Goal: Task Accomplishment & Management: Use online tool/utility

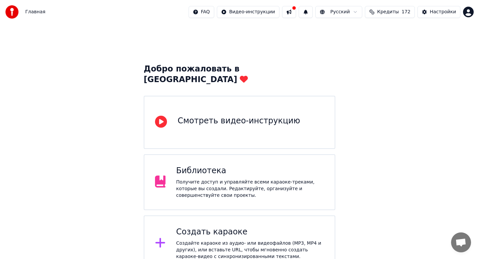
click at [273, 227] on div "Создать караоке" at bounding box center [250, 232] width 148 height 11
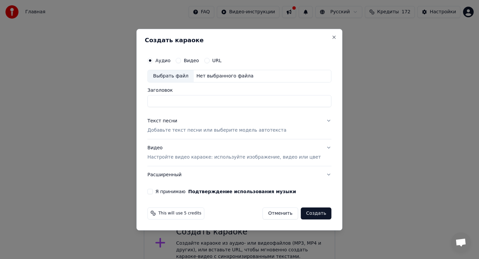
click at [268, 216] on button "Отменить" at bounding box center [280, 213] width 36 height 12
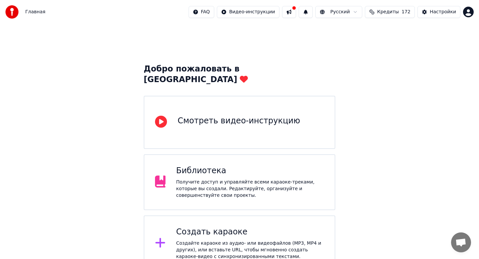
click at [236, 166] on div "Библиотека" at bounding box center [250, 171] width 148 height 11
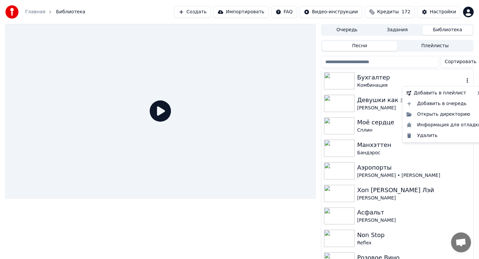
click at [467, 82] on icon "button" at bounding box center [467, 80] width 1 height 5
click at [440, 114] on div "Открыть директорию" at bounding box center [444, 114] width 80 height 11
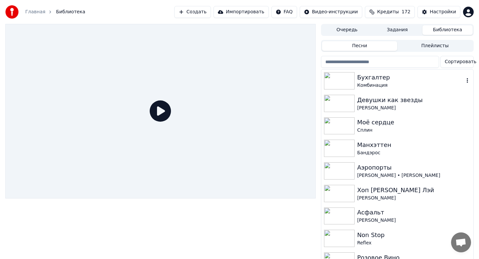
click at [196, 11] on button "Создать" at bounding box center [192, 12] width 37 height 12
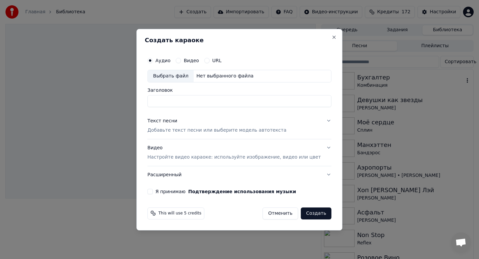
click at [173, 73] on div "Выбрать файл" at bounding box center [171, 76] width 46 height 12
type input "**********"
click at [171, 131] on p "Добавьте текст песни или выберите модель автотекста" at bounding box center [216, 130] width 139 height 7
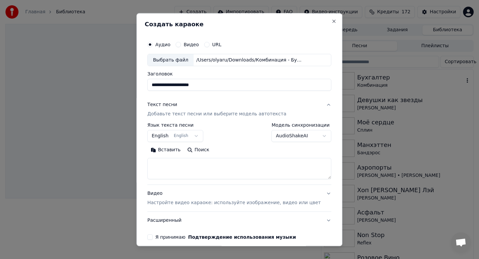
click at [169, 135] on button "English English" at bounding box center [175, 136] width 56 height 12
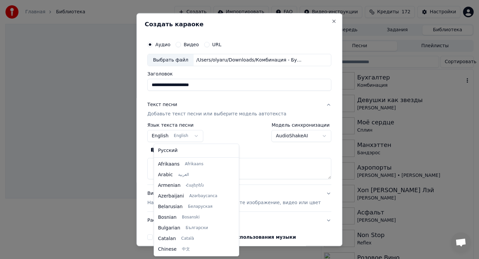
scroll to position [53, 0]
select select "**"
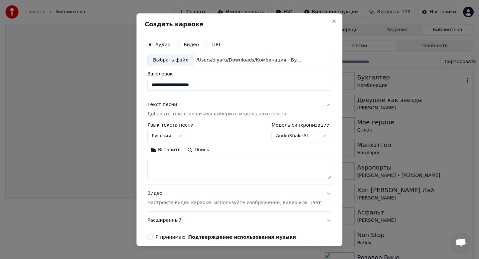
click at [173, 152] on button "Вставить" at bounding box center [165, 150] width 37 height 11
type textarea "**********"
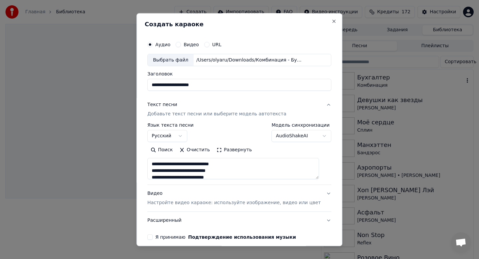
click at [231, 203] on p "Настройте видео караоке: используйте изображение, видео или цвет" at bounding box center [233, 203] width 173 height 7
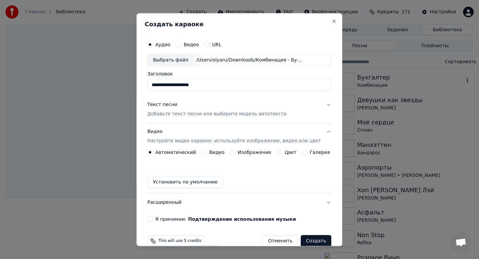
click at [263, 149] on button "Видео Настройте видео караоке: используйте изображение, видео или цвет" at bounding box center [239, 136] width 184 height 27
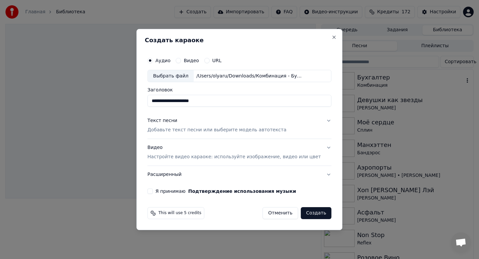
click at [241, 158] on p "Настройте видео караоке: используйте изображение, видео или цвет" at bounding box center [233, 157] width 173 height 7
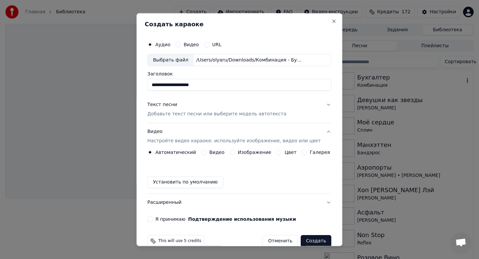
click at [247, 152] on label "Изображение" at bounding box center [255, 152] width 34 height 5
click at [235, 152] on button "Изображение" at bounding box center [232, 152] width 5 height 5
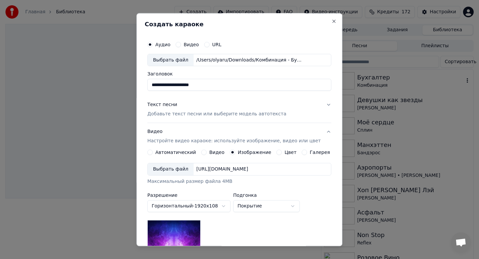
click at [178, 170] on div "Выбрать файл" at bounding box center [171, 170] width 46 height 12
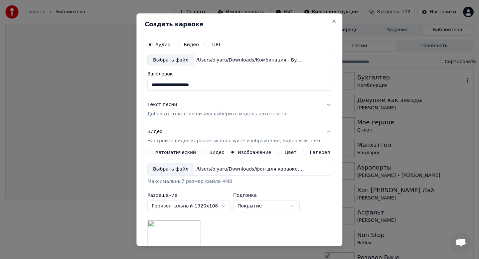
scroll to position [99, 0]
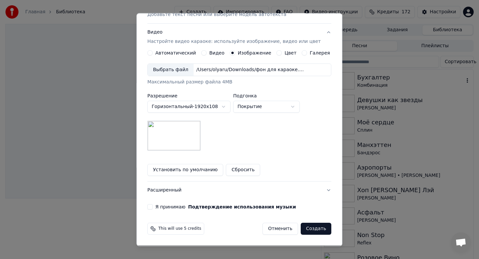
click at [160, 208] on label "Я принимаю Подтверждение использования музыки" at bounding box center [225, 207] width 141 height 5
click at [153, 208] on button "Я принимаю Подтверждение использования музыки" at bounding box center [149, 207] width 5 height 5
click at [310, 229] on button "Создать" at bounding box center [316, 229] width 31 height 12
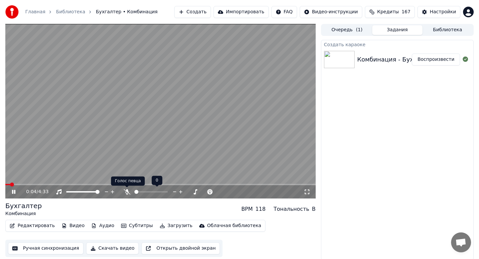
click at [127, 193] on icon at bounding box center [127, 191] width 7 height 5
click at [15, 191] on icon at bounding box center [13, 192] width 3 height 4
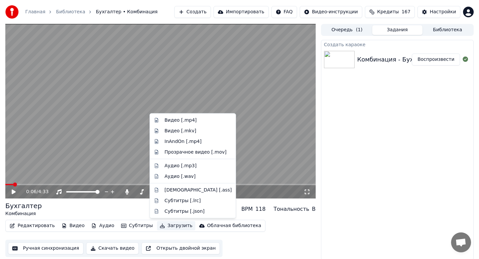
click at [168, 224] on button "Загрузить" at bounding box center [176, 225] width 38 height 9
click at [186, 119] on div "Видео [.mp4]" at bounding box center [181, 120] width 32 height 7
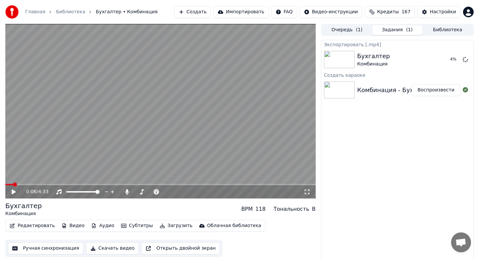
click at [198, 13] on button "Создать" at bounding box center [192, 12] width 37 height 12
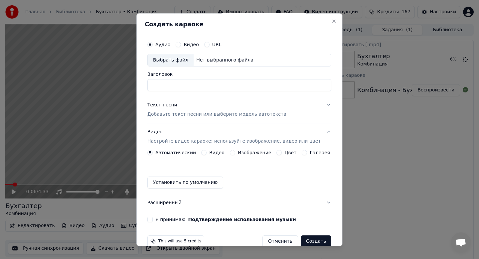
click at [177, 62] on div "Выбрать файл" at bounding box center [171, 60] width 46 height 12
type input "**********"
click at [193, 114] on p "Добавьте текст песни или выберите модель автотекста" at bounding box center [216, 114] width 139 height 7
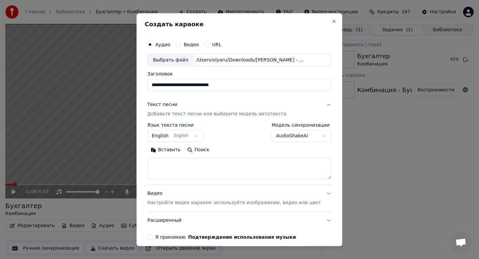
click at [176, 138] on body "**********" at bounding box center [239, 129] width 479 height 259
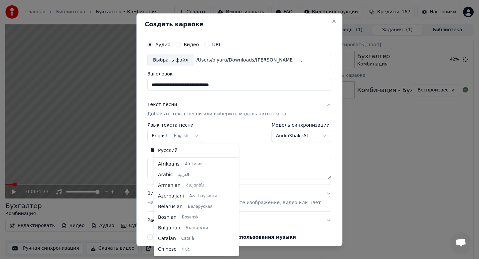
scroll to position [53, 0]
select select "**"
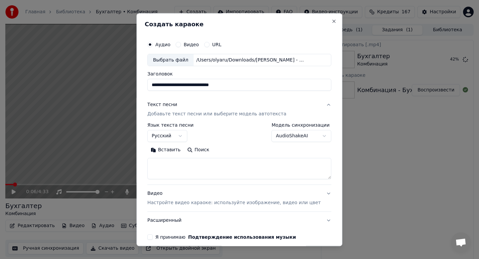
click at [174, 149] on button "Вставить" at bounding box center [165, 150] width 37 height 11
type textarea "**********"
click at [173, 198] on div "Видео Настройте видео караоке: используйте изображение, видео или цвет" at bounding box center [233, 199] width 173 height 16
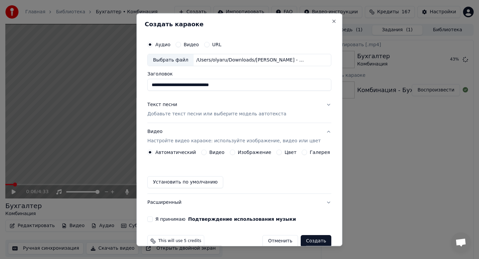
click at [252, 154] on label "Изображение" at bounding box center [255, 152] width 34 height 5
click at [235, 154] on button "Изображение" at bounding box center [232, 152] width 5 height 5
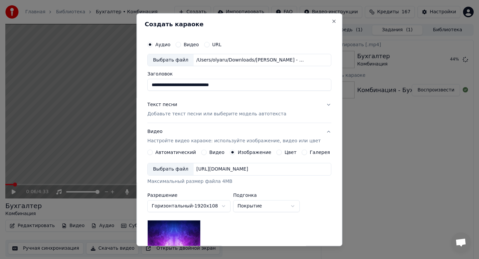
click at [182, 167] on div "Выбрать файл" at bounding box center [171, 170] width 46 height 12
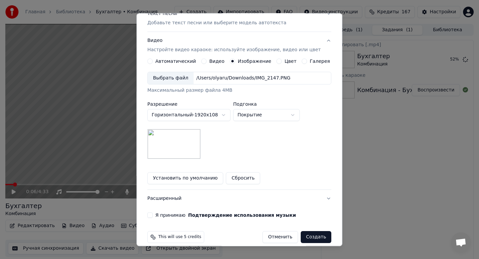
scroll to position [99, 0]
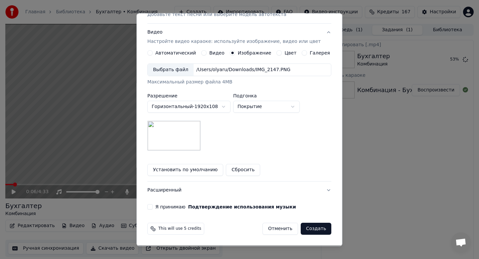
click at [153, 207] on button "Я принимаю Подтверждение использования музыки" at bounding box center [149, 207] width 5 height 5
click at [316, 228] on button "Создать" at bounding box center [316, 229] width 31 height 12
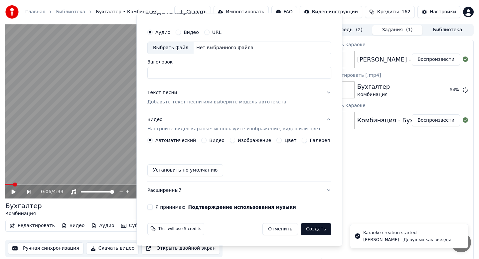
scroll to position [12, 0]
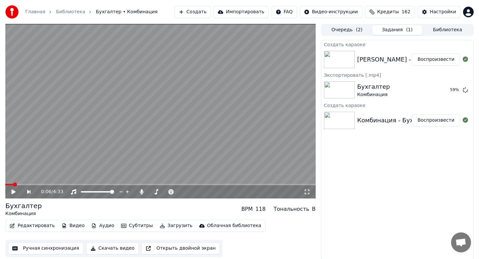
click at [426, 63] on button "Воспроизвести" at bounding box center [436, 60] width 48 height 12
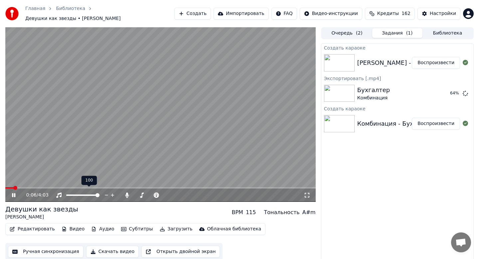
click at [15, 192] on div "0:06 / 4:03" at bounding box center [160, 195] width 305 height 7
click at [12, 193] on icon at bounding box center [13, 195] width 3 height 4
click at [118, 250] on button "Скачать видео" at bounding box center [112, 252] width 53 height 12
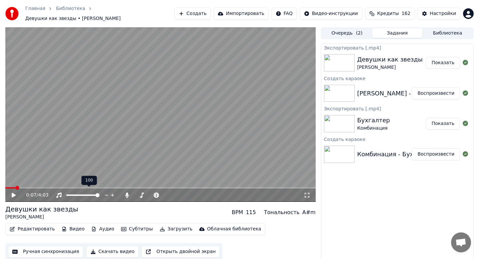
click at [444, 119] on button "Показать" at bounding box center [443, 124] width 34 height 12
click at [205, 15] on button "Создать" at bounding box center [192, 14] width 37 height 12
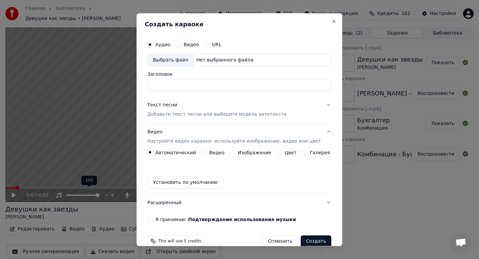
click at [177, 61] on div "Выбрать файл" at bounding box center [171, 60] width 46 height 12
type input "**********"
click at [211, 114] on p "Добавьте текст песни или выберите модель автотекста" at bounding box center [216, 114] width 139 height 7
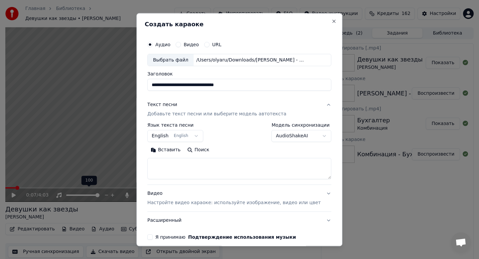
click at [170, 134] on body "Главная Библиотека Девушки как звезды • [PERSON_NAME] Создать Импортировать FAQ…" at bounding box center [239, 129] width 479 height 259
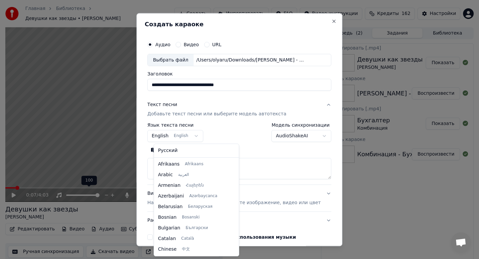
scroll to position [53, 0]
select select "**"
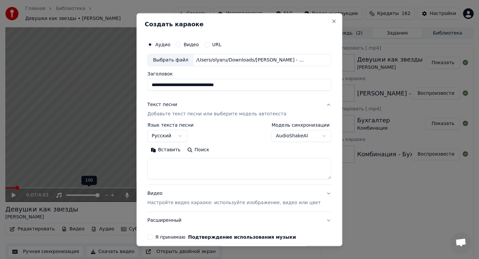
click at [178, 152] on button "Вставить" at bounding box center [165, 150] width 37 height 11
type textarea "**********"
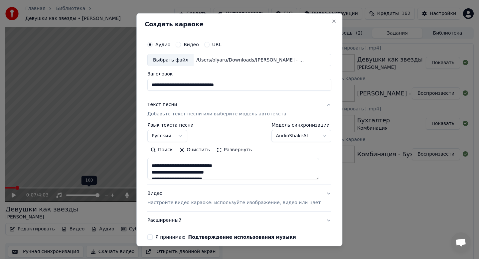
scroll to position [250, 0]
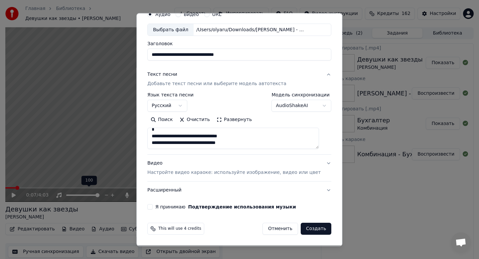
click at [214, 172] on p "Настройте видео караоке: используйте изображение, видео или цвет" at bounding box center [233, 173] width 173 height 7
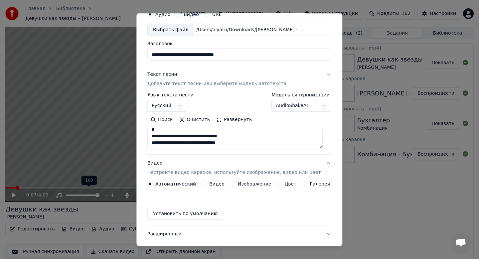
scroll to position [12, 0]
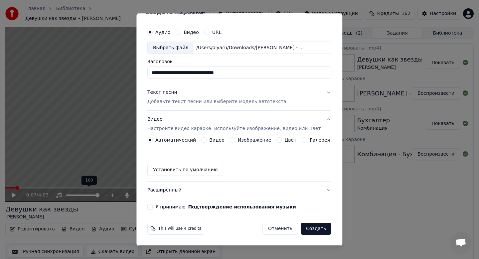
click at [247, 140] on label "Изображение" at bounding box center [255, 140] width 34 height 5
click at [235, 140] on button "Изображение" at bounding box center [232, 140] width 5 height 5
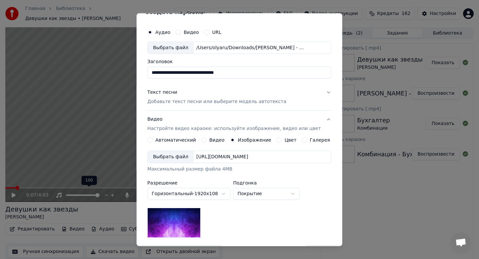
click at [183, 157] on div "Выбрать файл" at bounding box center [171, 157] width 46 height 12
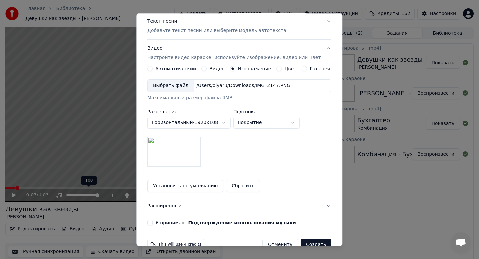
scroll to position [99, 0]
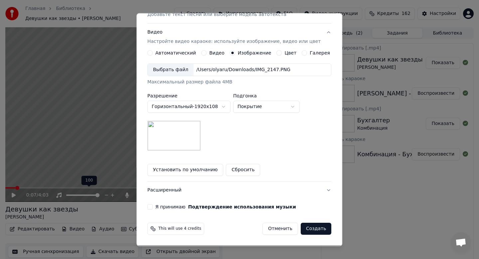
click at [167, 206] on label "Я принимаю Подтверждение использования музыки" at bounding box center [225, 207] width 141 height 5
click at [153, 206] on button "Я принимаю Подтверждение использования музыки" at bounding box center [149, 207] width 5 height 5
click at [308, 228] on button "Создать" at bounding box center [316, 229] width 31 height 12
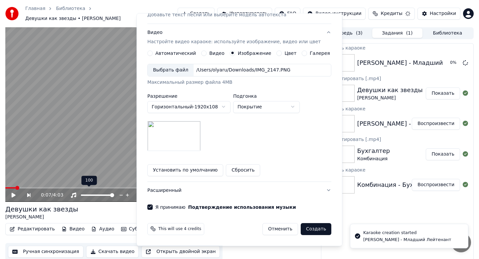
scroll to position [0, 0]
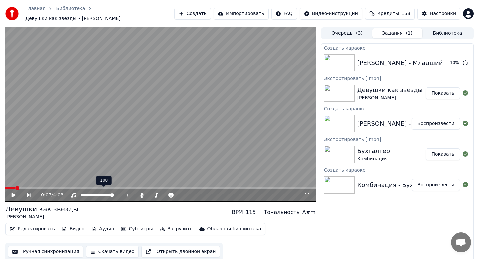
click at [206, 12] on button "Создать" at bounding box center [192, 14] width 37 height 12
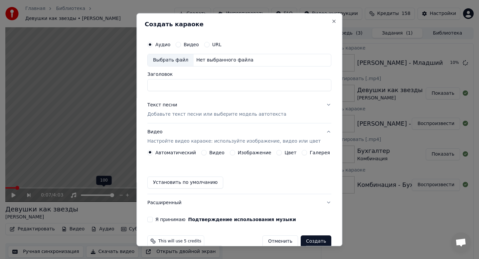
click at [183, 62] on div "Выбрать файл" at bounding box center [171, 60] width 46 height 12
type input "**********"
click at [203, 113] on p "Добавьте текст песни или выберите модель автотекста" at bounding box center [216, 114] width 139 height 7
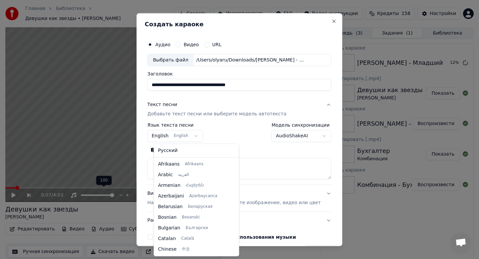
click at [180, 136] on body "Главная Библиотека Девушки как звезды • [PERSON_NAME] Создать Импортировать FAQ…" at bounding box center [239, 129] width 479 height 259
select select "**"
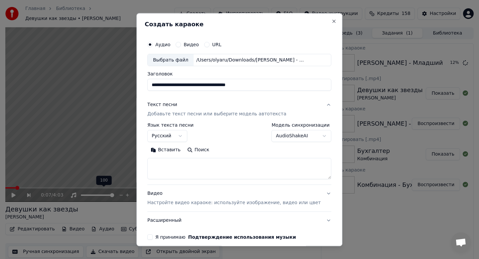
click at [174, 153] on button "Вставить" at bounding box center [165, 150] width 37 height 11
type textarea "**********"
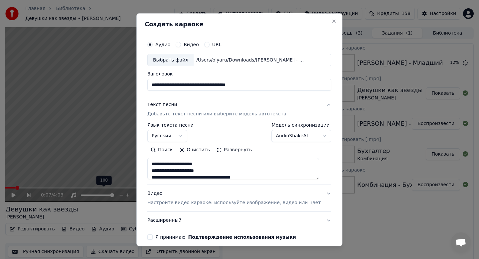
click at [177, 201] on p "Настройте видео караоке: используйте изображение, видео или цвет" at bounding box center [233, 203] width 173 height 7
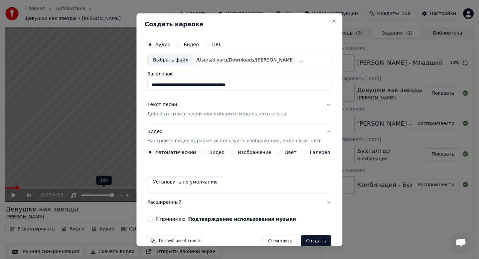
click at [243, 151] on label "Изображение" at bounding box center [255, 152] width 34 height 5
click at [235, 151] on button "Изображение" at bounding box center [232, 152] width 5 height 5
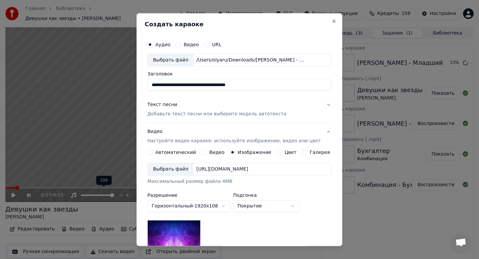
click at [182, 171] on div "Выбрать файл" at bounding box center [171, 170] width 46 height 12
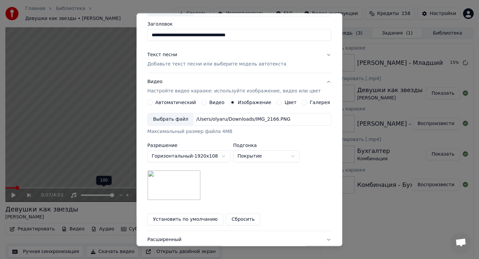
scroll to position [99, 0]
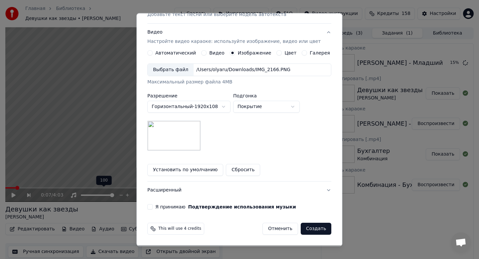
click at [167, 205] on label "Я принимаю Подтверждение использования музыки" at bounding box center [225, 207] width 141 height 5
click at [153, 205] on button "Я принимаю Подтверждение использования музыки" at bounding box center [149, 207] width 5 height 5
click at [319, 230] on button "Создать" at bounding box center [316, 229] width 31 height 12
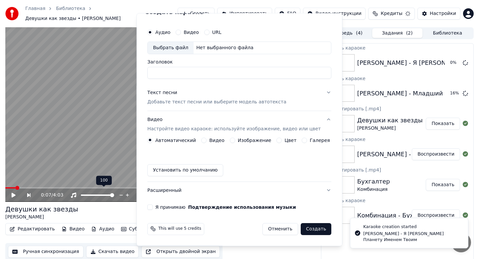
scroll to position [12, 0]
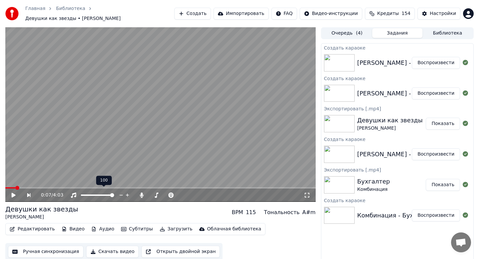
click at [443, 91] on button "Воспроизвести" at bounding box center [436, 93] width 48 height 12
click at [93, 187] on span at bounding box center [160, 187] width 310 height 1
click at [14, 193] on icon at bounding box center [13, 195] width 3 height 4
click at [122, 247] on button "Скачать видео" at bounding box center [112, 252] width 53 height 12
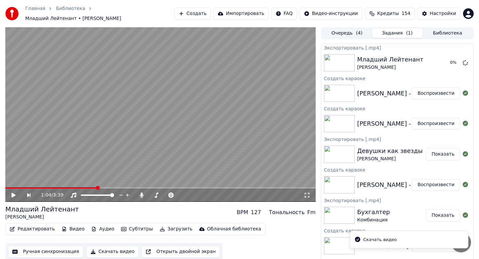
click at [442, 91] on button "Воспроизвести" at bounding box center [436, 93] width 48 height 12
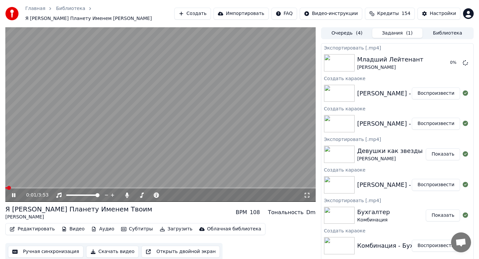
click at [13, 193] on icon at bounding box center [13, 195] width 3 height 4
click at [111, 254] on button "Скачать видео" at bounding box center [112, 252] width 53 height 12
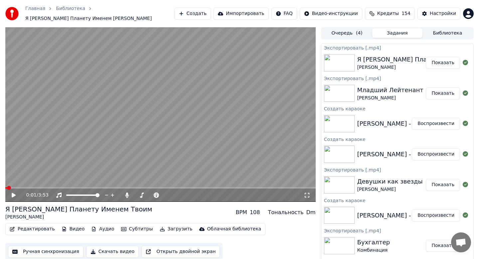
click at [436, 95] on button "Показать" at bounding box center [443, 93] width 34 height 12
click at [203, 14] on button "Создать" at bounding box center [192, 14] width 37 height 12
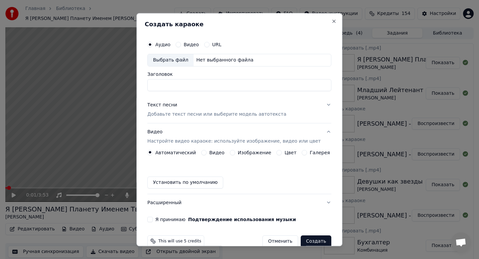
click at [169, 60] on div "Выбрать файл" at bounding box center [171, 60] width 46 height 12
type input "**********"
click at [177, 113] on p "Добавьте текст песни или выберите модель автотекста" at bounding box center [216, 114] width 139 height 7
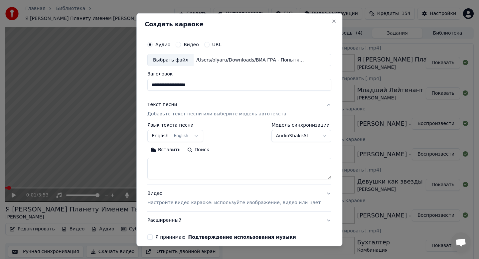
click at [168, 140] on body "Главная Библиотека Я Назову Планету Именем Твоим • [PERSON_NAME] Создать Импорт…" at bounding box center [239, 129] width 479 height 259
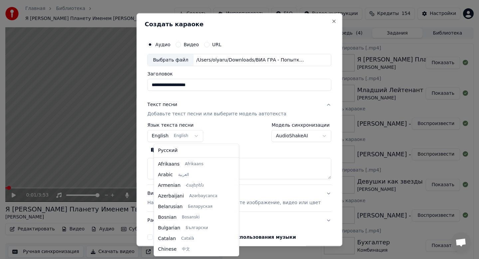
scroll to position [53, 0]
select select "**"
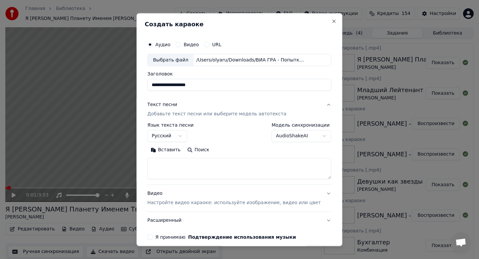
click at [169, 151] on button "Вставить" at bounding box center [165, 150] width 37 height 11
type textarea "**********"
click at [174, 203] on p "Настройте видео караоке: используйте изображение, видео или цвет" at bounding box center [233, 203] width 173 height 7
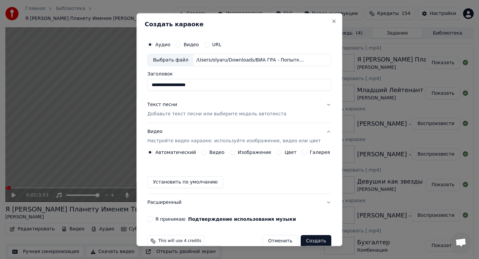
click at [241, 151] on label "Изображение" at bounding box center [255, 152] width 34 height 5
click at [235, 151] on button "Изображение" at bounding box center [232, 152] width 5 height 5
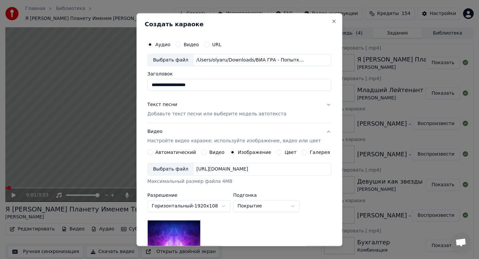
click at [175, 174] on div "Выбрать файл" at bounding box center [171, 170] width 46 height 12
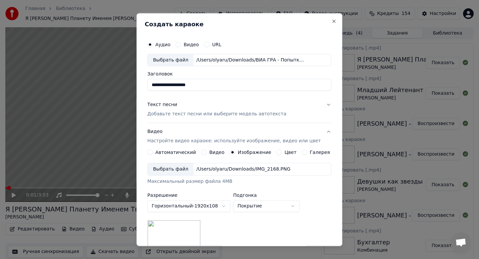
scroll to position [99, 0]
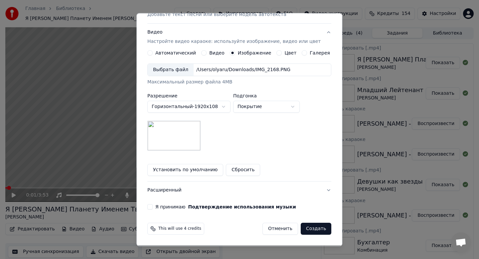
click at [153, 207] on button "Я принимаю Подтверждение использования музыки" at bounding box center [149, 207] width 5 height 5
click at [311, 230] on button "Создать" at bounding box center [316, 229] width 31 height 12
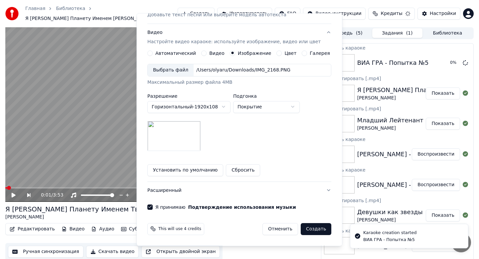
scroll to position [12, 0]
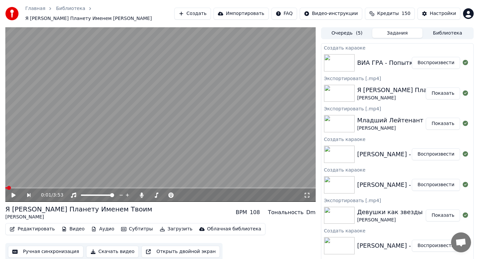
click at [444, 60] on button "Воспроизвести" at bounding box center [436, 63] width 48 height 12
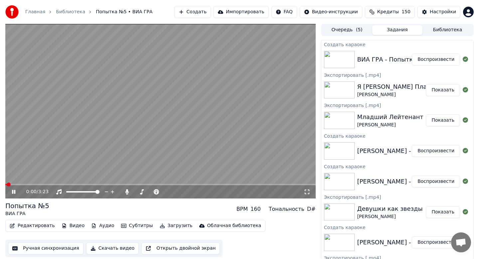
click at [11, 190] on icon at bounding box center [19, 191] width 16 height 5
click at [112, 253] on button "Скачать видео" at bounding box center [112, 248] width 53 height 12
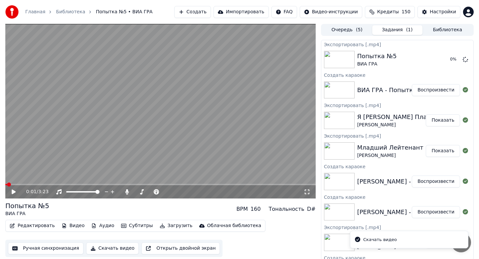
click at [206, 13] on button "Создать" at bounding box center [192, 12] width 37 height 12
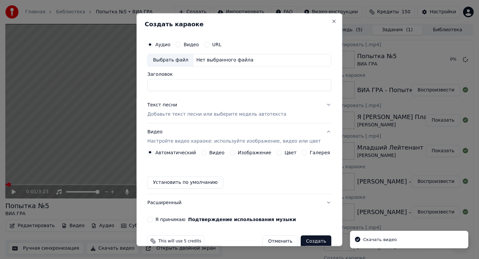
click at [168, 57] on div "Выбрать файл" at bounding box center [171, 60] width 46 height 12
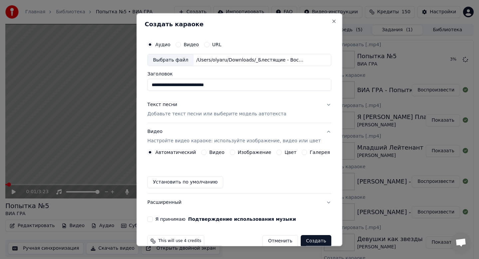
click at [158, 84] on input "**********" at bounding box center [239, 85] width 184 height 12
click at [209, 85] on input "**********" at bounding box center [239, 85] width 184 height 12
click at [259, 79] on input "**********" at bounding box center [239, 85] width 184 height 12
click at [259, 83] on input "**********" at bounding box center [239, 85] width 184 height 12
type input "**********"
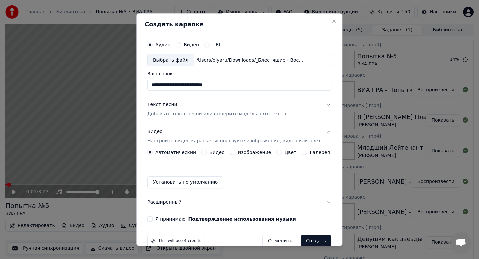
click at [201, 115] on p "Добавьте текст песни или выберите модель автотекста" at bounding box center [216, 114] width 139 height 7
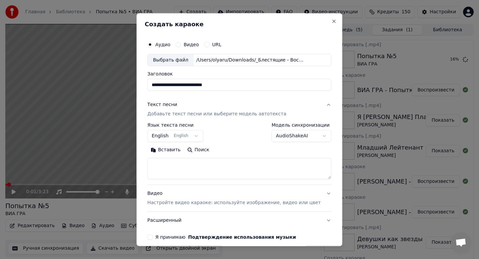
click at [169, 138] on body "Главная Библиотека Попытка №5 • ВИА ГРА Создать Импортировать FAQ Видео-инструк…" at bounding box center [239, 129] width 479 height 259
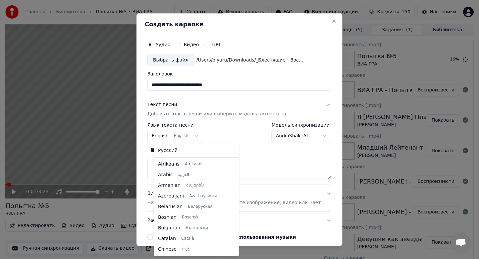
scroll to position [53, 0]
select select "**"
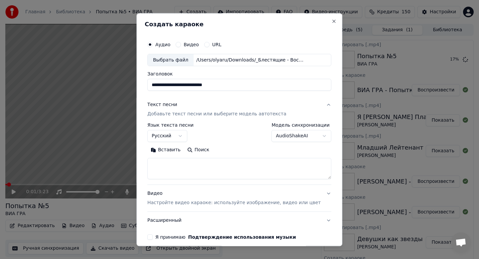
click at [168, 152] on button "Вставить" at bounding box center [165, 150] width 37 height 11
type textarea "**********"
click at [184, 202] on p "Настройте видео караоке: используйте изображение, видео или цвет" at bounding box center [233, 203] width 173 height 7
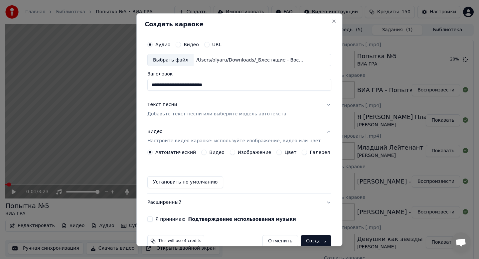
click at [237, 153] on div "Изображение" at bounding box center [251, 152] width 42 height 5
click at [233, 151] on button "Изображение" at bounding box center [232, 152] width 5 height 5
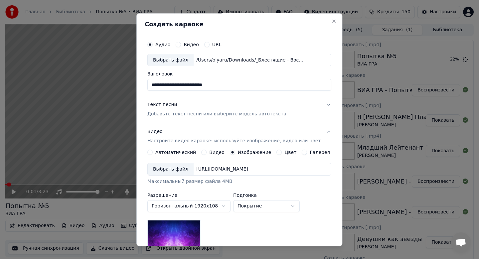
click at [176, 172] on div "Выбрать файл" at bounding box center [171, 170] width 46 height 12
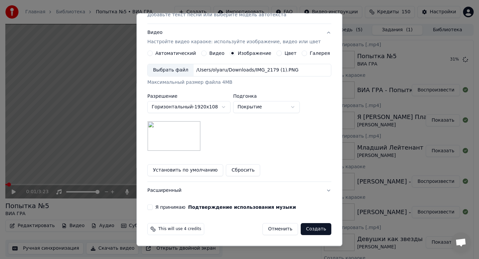
scroll to position [99, 0]
click at [152, 208] on button "Я принимаю Подтверждение использования музыки" at bounding box center [149, 207] width 5 height 5
click at [314, 227] on button "Создать" at bounding box center [316, 229] width 31 height 12
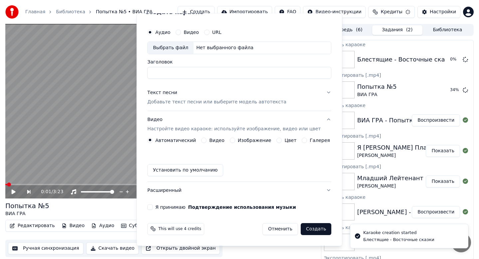
scroll to position [12, 0]
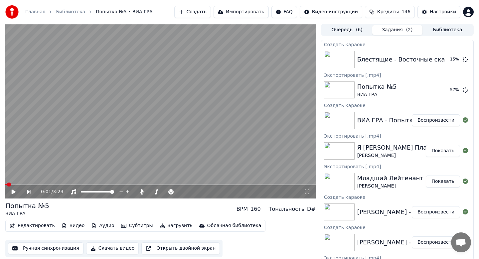
click at [205, 9] on button "Создать" at bounding box center [192, 12] width 37 height 12
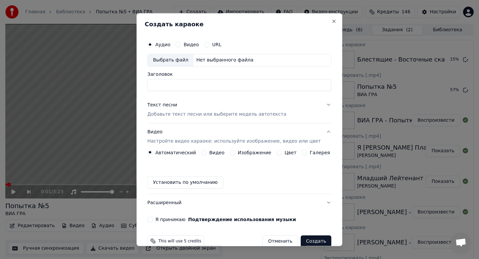
click at [175, 54] on div "Выбрать файл" at bounding box center [171, 60] width 46 height 12
type input "**********"
click at [175, 115] on p "Добавьте текст песни или выберите модель автотекста" at bounding box center [216, 114] width 139 height 7
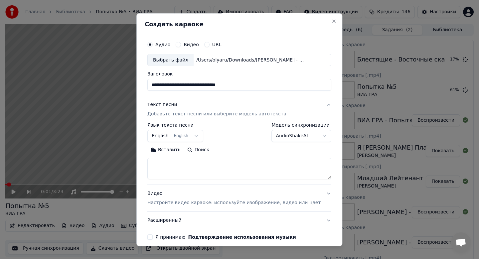
click at [168, 135] on button "English English" at bounding box center [175, 136] width 56 height 12
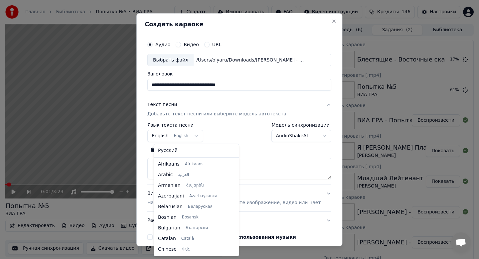
scroll to position [53, 0]
select select "**"
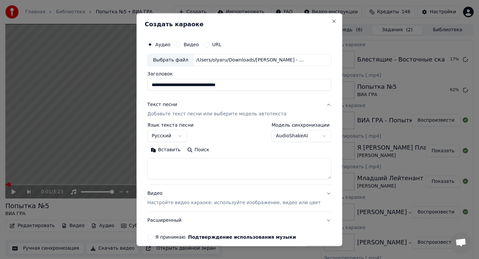
click at [167, 149] on button "Вставить" at bounding box center [165, 150] width 37 height 11
type textarea "**********"
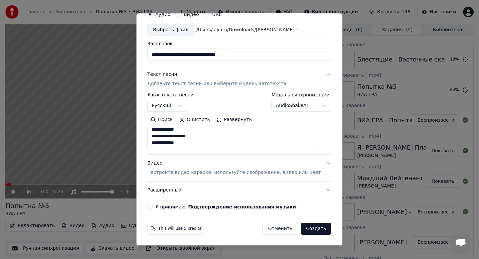
click at [190, 172] on p "Настройте видео караоке: используйте изображение, видео или цвет" at bounding box center [233, 173] width 173 height 7
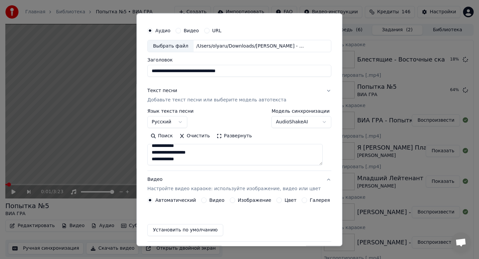
scroll to position [12, 0]
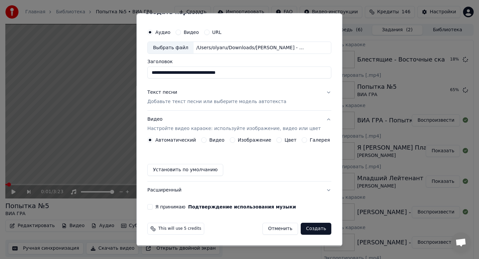
click at [247, 141] on label "Изображение" at bounding box center [255, 140] width 34 height 5
click at [235, 141] on button "Изображение" at bounding box center [232, 140] width 5 height 5
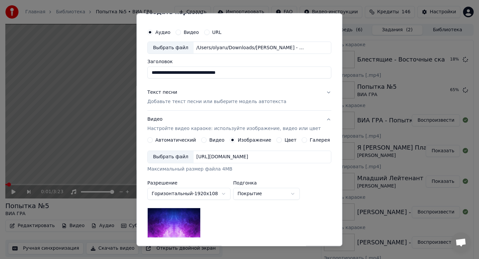
click at [179, 159] on div "Выбрать файл" at bounding box center [171, 157] width 46 height 12
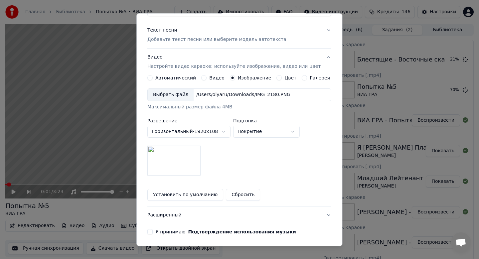
scroll to position [99, 0]
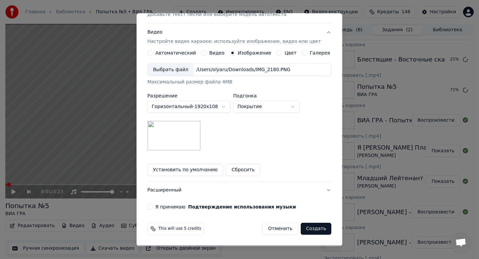
click at [168, 207] on label "Я принимаю Подтверждение использования музыки" at bounding box center [225, 207] width 141 height 5
click at [153, 207] on button "Я принимаю Подтверждение использования музыки" at bounding box center [149, 207] width 5 height 5
click at [314, 228] on button "Создать" at bounding box center [316, 229] width 31 height 12
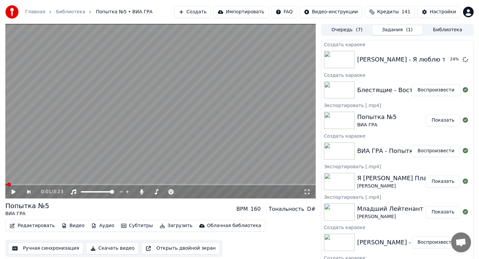
click at [443, 90] on button "Воспроизвести" at bounding box center [436, 90] width 48 height 12
click at [101, 247] on button "Скачать видео" at bounding box center [112, 248] width 53 height 12
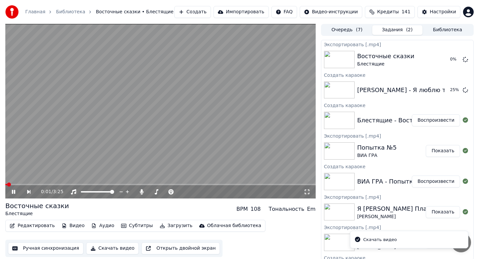
click at [13, 192] on icon at bounding box center [13, 192] width 3 height 4
click at [210, 10] on button "Создать" at bounding box center [192, 12] width 37 height 12
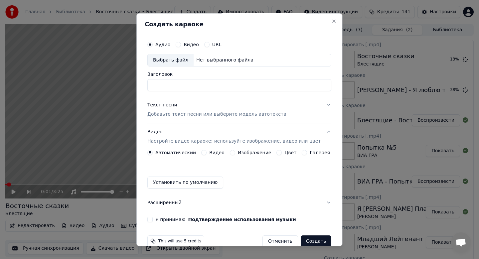
click at [167, 58] on div "Выбрать файл" at bounding box center [171, 60] width 46 height 12
type input "**********"
click at [179, 113] on p "Добавьте текст песни или выберите модель автотекста" at bounding box center [216, 114] width 139 height 7
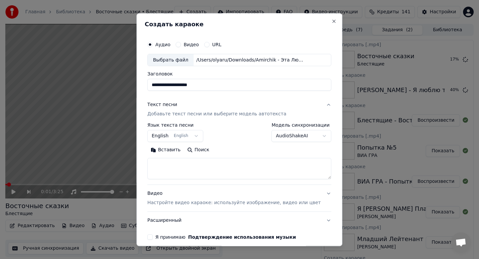
click at [174, 136] on button "English English" at bounding box center [175, 136] width 56 height 12
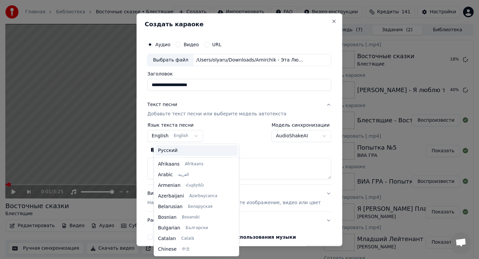
scroll to position [53, 0]
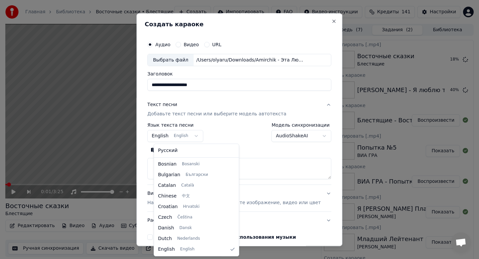
select select "**"
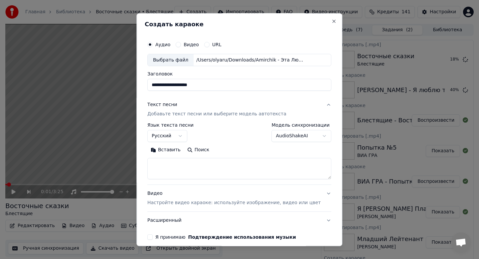
click at [171, 147] on button "Вставить" at bounding box center [165, 150] width 37 height 11
type textarea "**********"
click at [172, 202] on p "Настройте видео караоке: используйте изображение, видео или цвет" at bounding box center [233, 203] width 173 height 7
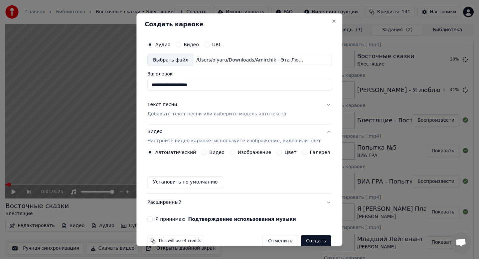
click at [284, 150] on div "Видео Настройте видео караоке: используйте изображение, видео или цвет Автомати…" at bounding box center [239, 158] width 184 height 71
click at [283, 153] on div "Цвет" at bounding box center [287, 152] width 20 height 5
click at [280, 152] on button "Цвет" at bounding box center [279, 152] width 5 height 5
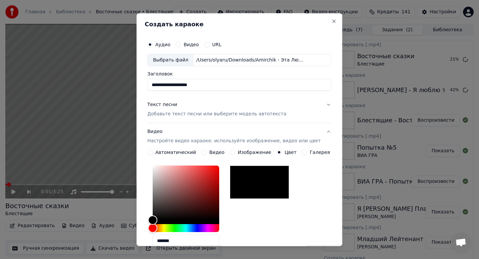
click at [257, 153] on label "Изображение" at bounding box center [255, 152] width 34 height 5
click at [235, 153] on button "Изображение" at bounding box center [232, 152] width 5 height 5
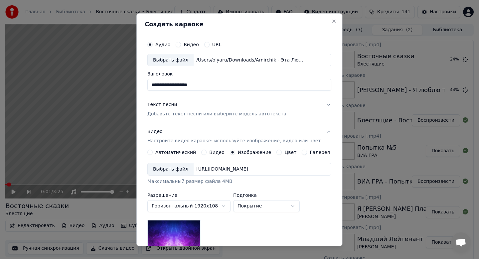
click at [182, 173] on div "Выбрать файл" at bounding box center [171, 170] width 46 height 12
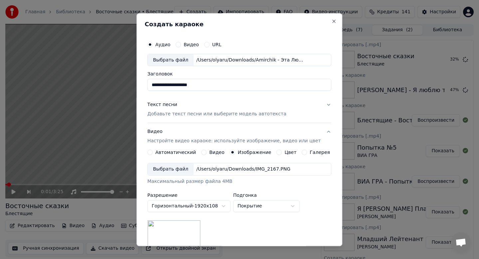
scroll to position [99, 0]
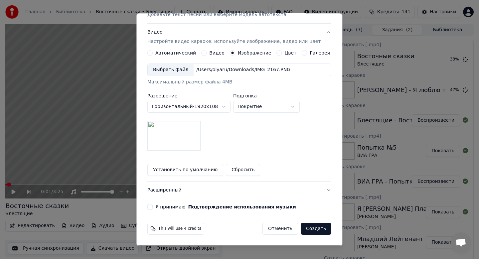
click at [153, 206] on button "Я принимаю Подтверждение использования музыки" at bounding box center [149, 207] width 5 height 5
click at [312, 229] on button "Создать" at bounding box center [316, 229] width 31 height 12
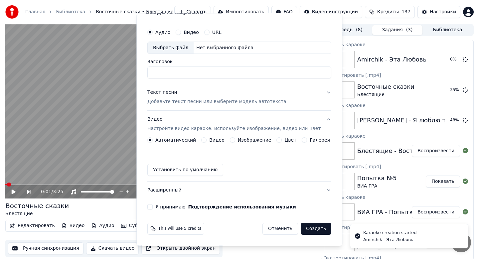
scroll to position [12, 0]
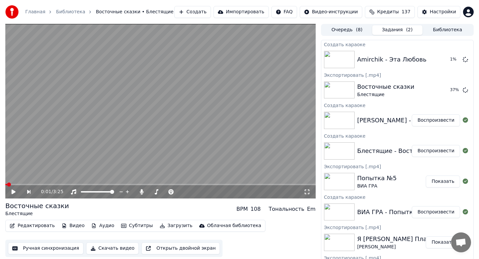
click at [427, 122] on button "Воспроизвести" at bounding box center [436, 120] width 48 height 12
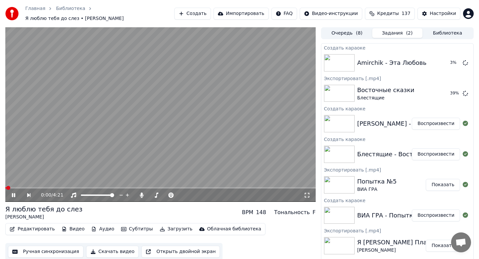
click at [100, 163] on video at bounding box center [160, 114] width 310 height 175
click at [107, 251] on button "Скачать видео" at bounding box center [112, 252] width 53 height 12
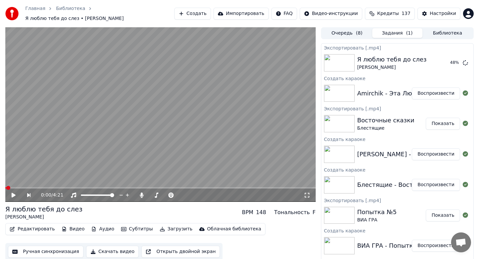
click at [437, 93] on button "Воспроизвести" at bounding box center [436, 93] width 48 height 12
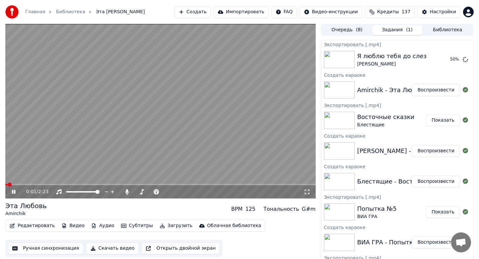
click at [110, 246] on button "Скачать видео" at bounding box center [112, 248] width 53 height 12
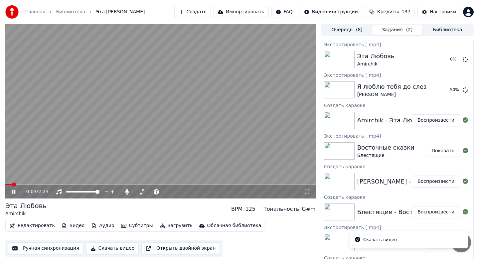
click at [13, 191] on icon at bounding box center [13, 192] width 3 height 4
click at [195, 14] on button "Создать" at bounding box center [192, 12] width 37 height 12
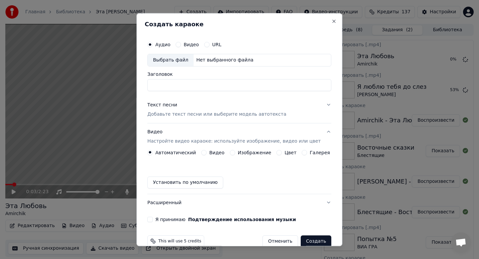
click at [171, 59] on div "Выбрать файл" at bounding box center [171, 60] width 46 height 12
click at [190, 86] on input "**********" at bounding box center [239, 85] width 184 height 12
click at [194, 83] on input "**********" at bounding box center [239, 85] width 184 height 12
type input "**********"
click at [202, 109] on div "Текст песни Добавьте текст песни или выберите модель автотекста" at bounding box center [216, 110] width 139 height 16
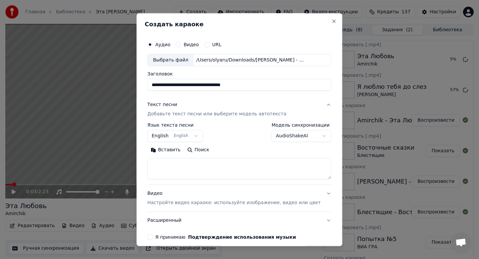
click at [170, 137] on button "English English" at bounding box center [175, 136] width 56 height 12
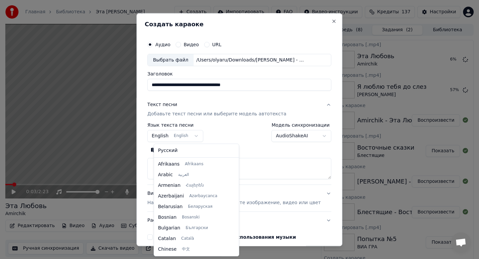
scroll to position [53, 0]
select select "**"
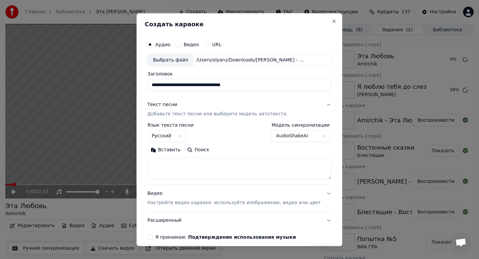
click at [172, 152] on button "Вставить" at bounding box center [165, 150] width 37 height 11
type textarea "**********"
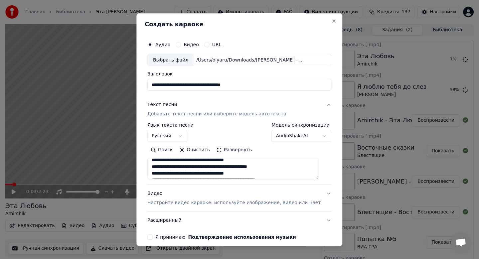
scroll to position [171, 0]
click at [173, 199] on div "Видео Настройте видео караоке: используйте изображение, видео или цвет" at bounding box center [233, 199] width 173 height 16
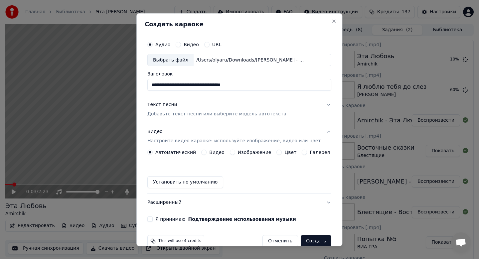
click at [242, 149] on button "Видео Настройте видео караоке: используйте изображение, видео или цвет" at bounding box center [239, 136] width 184 height 27
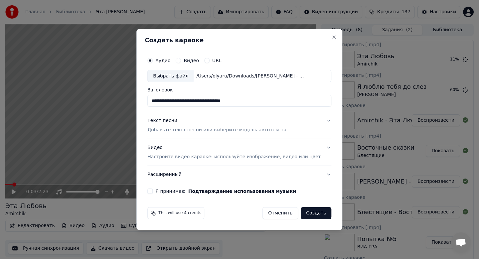
click at [243, 157] on p "Настройте видео караоке: используйте изображение, видео или цвет" at bounding box center [233, 157] width 173 height 7
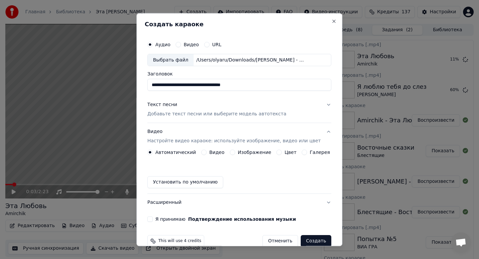
click at [253, 152] on label "Изображение" at bounding box center [255, 152] width 34 height 5
click at [235, 152] on button "Изображение" at bounding box center [232, 152] width 5 height 5
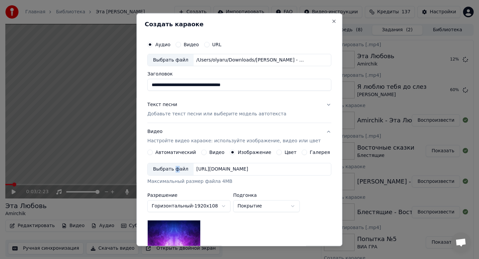
click at [179, 168] on div "Выбрать файл" at bounding box center [171, 170] width 46 height 12
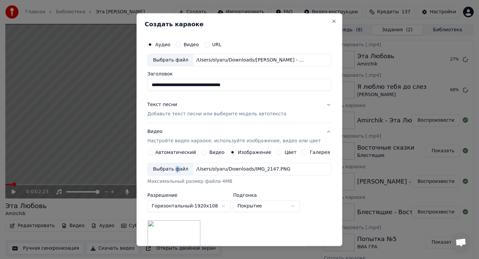
scroll to position [99, 0]
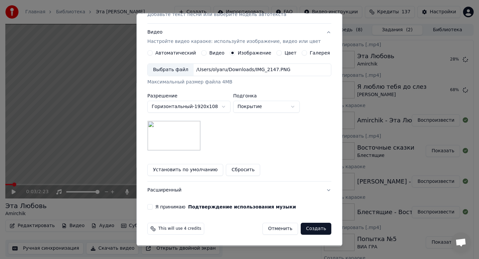
click at [158, 203] on div "**********" at bounding box center [239, 74] width 189 height 277
click at [153, 205] on button "Я принимаю Подтверждение использования музыки" at bounding box center [149, 207] width 5 height 5
click at [310, 227] on button "Создать" at bounding box center [316, 229] width 31 height 12
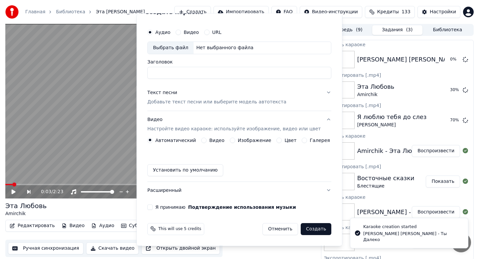
scroll to position [0, 0]
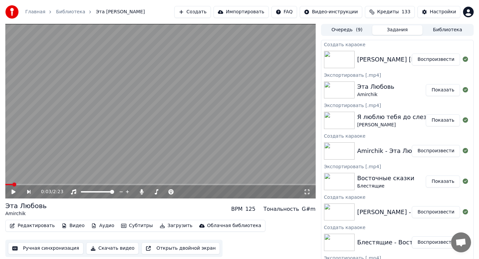
click at [449, 59] on button "Воспроизвести" at bounding box center [436, 60] width 48 height 12
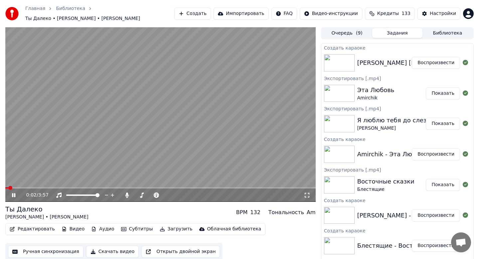
click at [109, 253] on button "Скачать видео" at bounding box center [112, 252] width 53 height 12
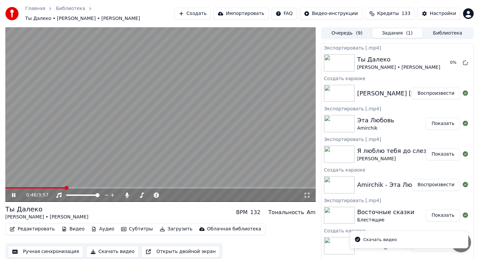
click at [65, 188] on span at bounding box center [160, 187] width 310 height 1
click at [123, 186] on video at bounding box center [160, 114] width 310 height 175
click at [40, 187] on video at bounding box center [160, 114] width 310 height 175
click at [12, 197] on icon at bounding box center [19, 195] width 16 height 5
click at [199, 15] on button "Создать" at bounding box center [192, 14] width 37 height 12
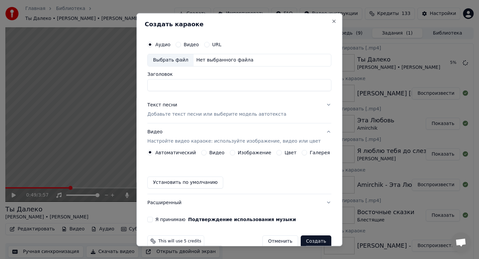
click at [177, 59] on div "Выбрать файл" at bounding box center [171, 60] width 46 height 12
type input "**********"
click at [215, 116] on p "Добавьте текст песни или выберите модель автотекста" at bounding box center [216, 114] width 139 height 7
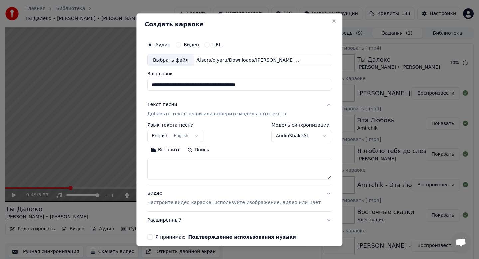
click at [176, 139] on body "Главная Библиотека Ты Далеко • [PERSON_NAME] • [PERSON_NAME] Создать Импортиров…" at bounding box center [239, 129] width 479 height 259
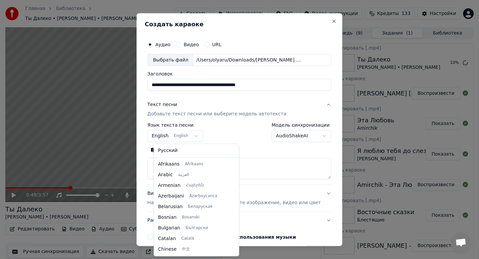
scroll to position [53, 0]
select select "**"
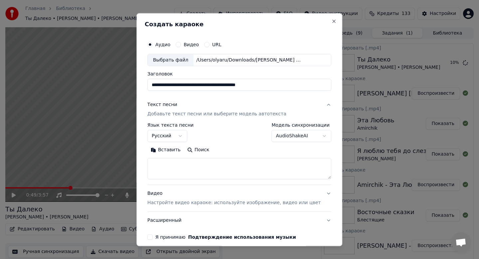
click at [173, 150] on button "Вставить" at bounding box center [165, 150] width 37 height 11
type textarea "**********"
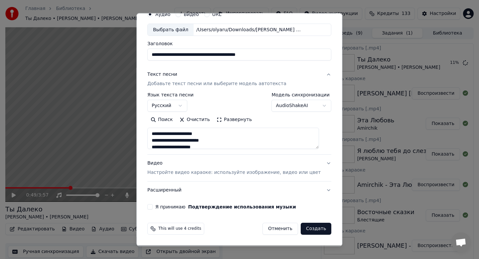
click at [195, 169] on div "Видео Настройте видео караоке: используйте изображение, видео или цвет" at bounding box center [233, 168] width 173 height 16
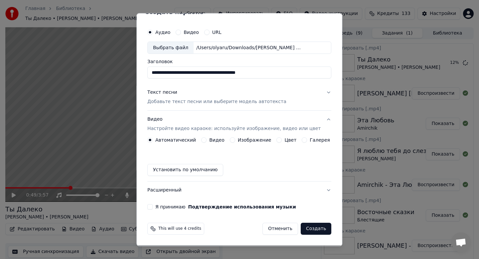
scroll to position [12, 0]
click at [259, 140] on label "Изображение" at bounding box center [255, 140] width 34 height 5
click at [235, 140] on button "Изображение" at bounding box center [232, 140] width 5 height 5
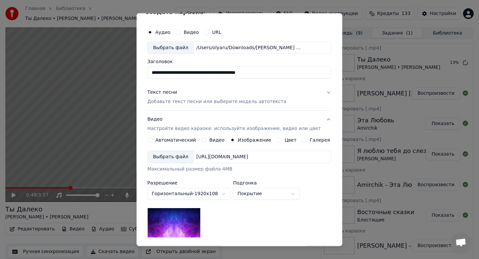
click at [189, 157] on div "Выбрать файл" at bounding box center [171, 157] width 46 height 12
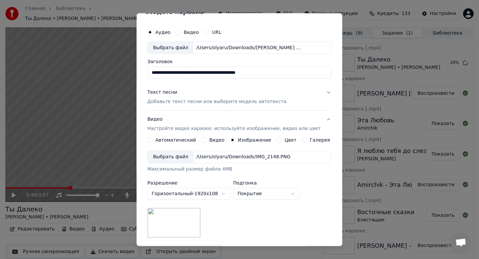
scroll to position [99, 0]
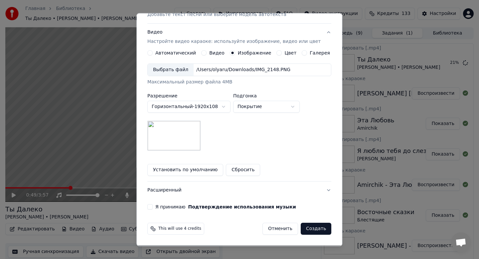
click at [167, 208] on label "Я принимаю Подтверждение использования музыки" at bounding box center [225, 207] width 141 height 5
click at [153, 208] on button "Я принимаю Подтверждение использования музыки" at bounding box center [149, 207] width 5 height 5
click at [305, 230] on button "Создать" at bounding box center [316, 229] width 31 height 12
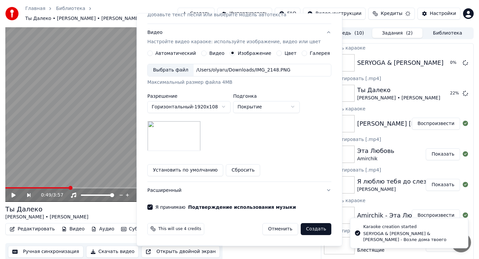
scroll to position [12, 0]
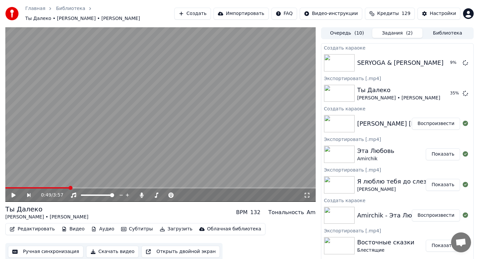
click at [208, 15] on button "Создать" at bounding box center [192, 14] width 37 height 12
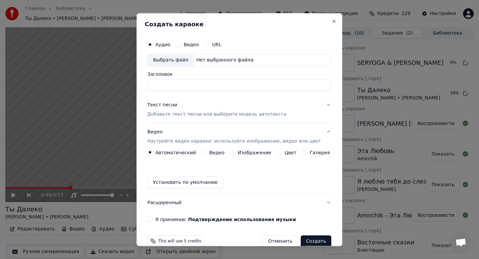
click at [171, 62] on div "Выбрать файл" at bounding box center [171, 60] width 46 height 12
type input "**********"
click at [181, 115] on p "Добавьте текст песни или выберите модель автотекста" at bounding box center [216, 114] width 139 height 7
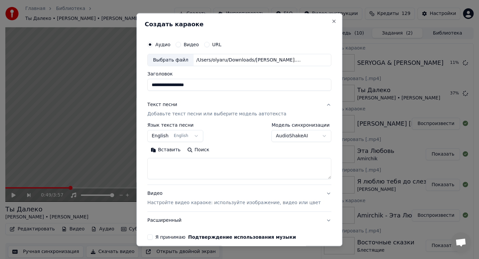
click at [186, 135] on button "English English" at bounding box center [175, 136] width 56 height 12
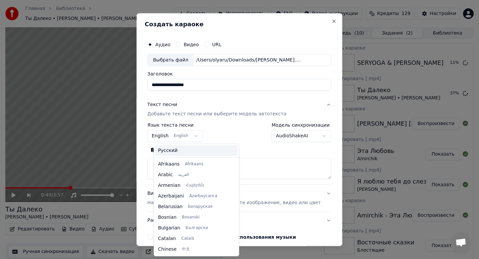
scroll to position [53, 0]
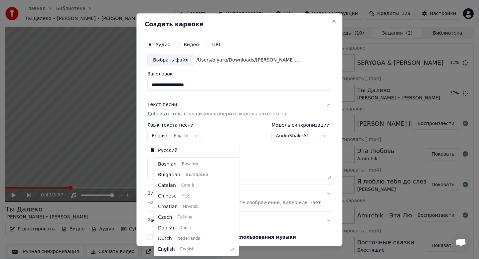
select select "**"
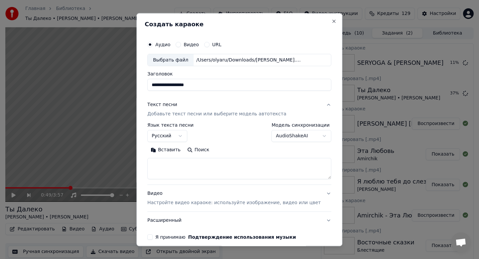
click at [183, 150] on button "Вставить" at bounding box center [165, 150] width 37 height 11
type textarea "**********"
click at [164, 237] on label "Я принимаю Подтверждение использования музыки" at bounding box center [225, 237] width 141 height 5
click at [153, 237] on button "Я принимаю Подтверждение использования музыки" at bounding box center [149, 237] width 5 height 5
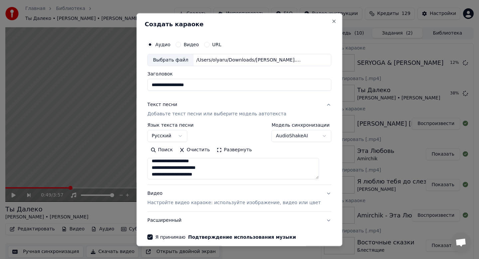
click at [184, 197] on div "Видео Настройте видео караоке: используйте изображение, видео или цвет" at bounding box center [233, 199] width 173 height 16
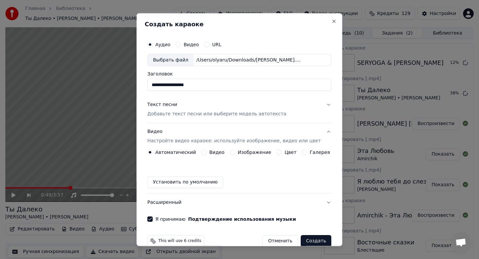
click at [254, 153] on label "Изображение" at bounding box center [255, 152] width 34 height 5
click at [235, 153] on button "Изображение" at bounding box center [232, 152] width 5 height 5
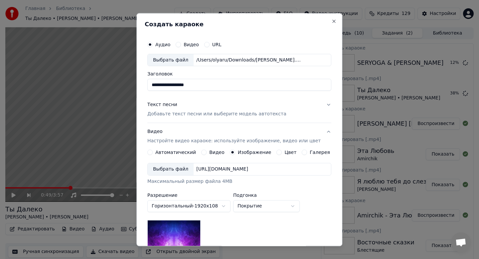
click at [176, 170] on div "Выбрать файл" at bounding box center [171, 170] width 46 height 12
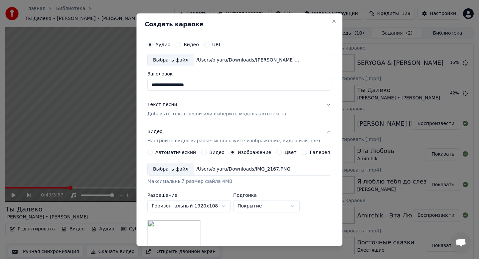
scroll to position [99, 0]
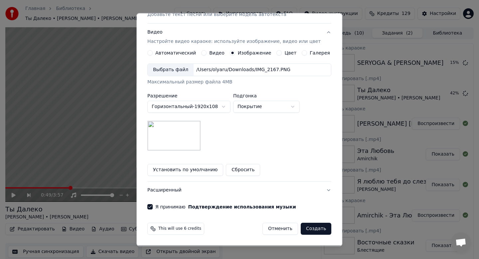
click at [319, 229] on button "Создать" at bounding box center [316, 229] width 31 height 12
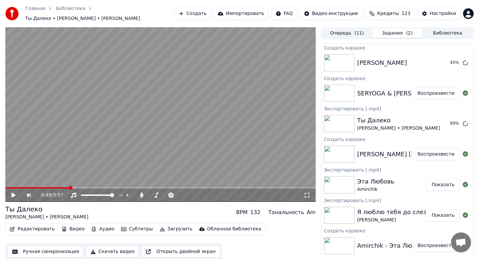
click at [428, 96] on button "Воспроизвести" at bounding box center [436, 93] width 48 height 12
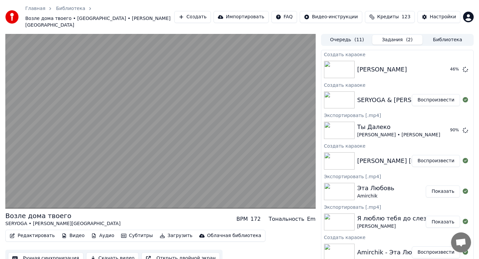
click at [99, 253] on button "Скачать видео" at bounding box center [112, 258] width 53 height 12
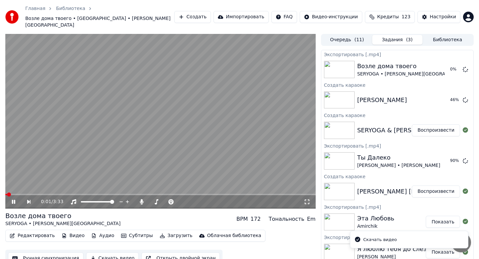
click at [8, 199] on div "0:01 / 3:33" at bounding box center [160, 202] width 305 height 7
click at [14, 200] on icon at bounding box center [13, 202] width 3 height 4
click at [205, 12] on button "Создать" at bounding box center [192, 17] width 37 height 12
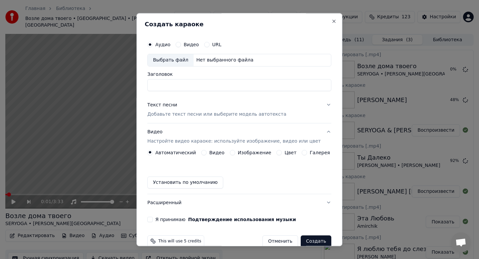
click at [188, 64] on div "Выбрать файл" at bounding box center [171, 60] width 46 height 12
type input "**********"
click at [201, 114] on p "Добавьте текст песни или выберите модель автотекста" at bounding box center [216, 114] width 139 height 7
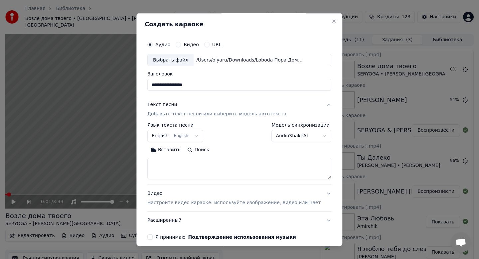
click at [183, 132] on button "English English" at bounding box center [175, 136] width 56 height 12
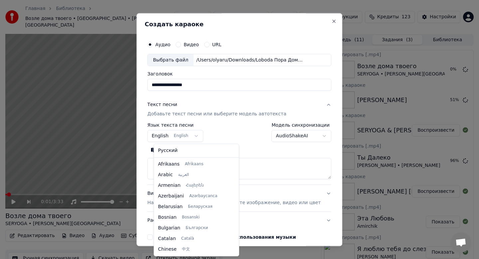
scroll to position [53, 0]
select select "**"
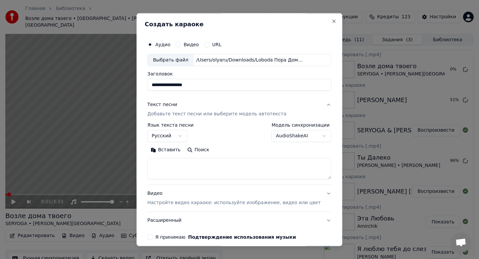
click at [171, 149] on button "Вставить" at bounding box center [165, 150] width 37 height 11
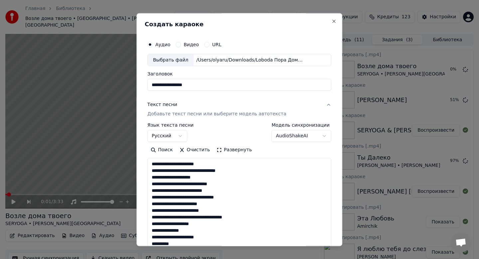
type textarea "**********"
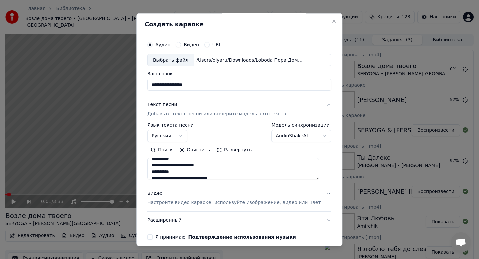
scroll to position [206, 0]
click at [171, 201] on p "Настройте видео караоке: используйте изображение, видео или цвет" at bounding box center [233, 203] width 173 height 7
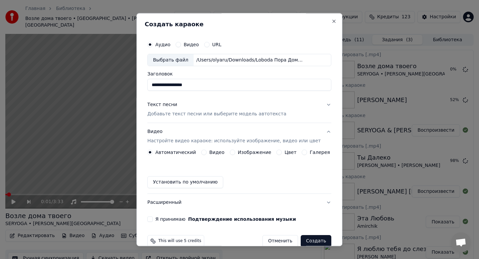
click at [257, 150] on label "Изображение" at bounding box center [255, 152] width 34 height 5
click at [235, 150] on button "Изображение" at bounding box center [232, 152] width 5 height 5
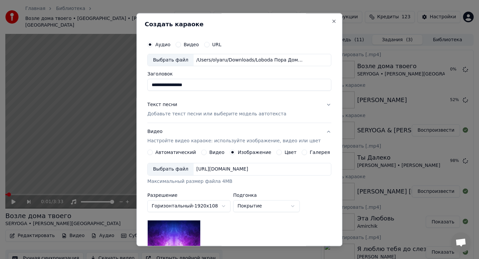
click at [183, 170] on div "Выбрать файл" at bounding box center [171, 170] width 46 height 12
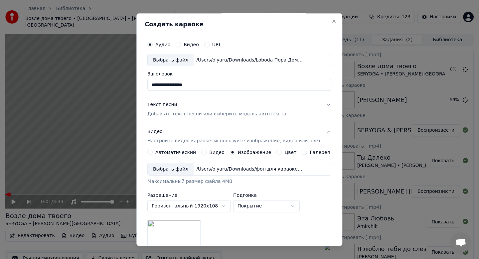
scroll to position [99, 0]
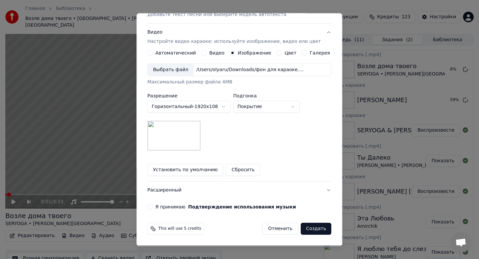
click at [166, 205] on label "Я принимаю Подтверждение использования музыки" at bounding box center [225, 207] width 141 height 5
click at [153, 205] on button "Я принимаю Подтверждение использования музыки" at bounding box center [149, 207] width 5 height 5
click at [312, 230] on button "Создать" at bounding box center [316, 229] width 31 height 12
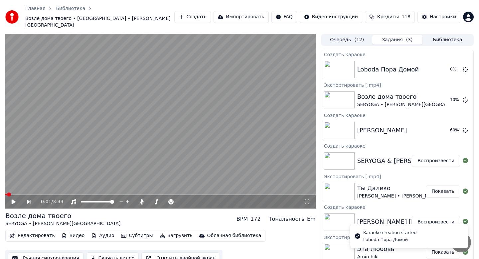
scroll to position [0, 0]
click at [442, 124] on button "Воспроизвести" at bounding box center [436, 130] width 48 height 12
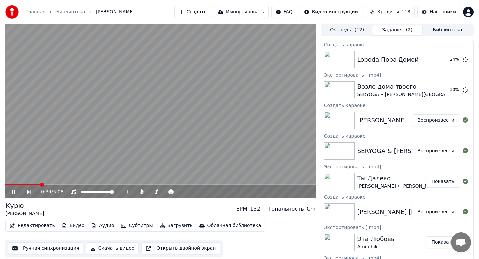
click at [14, 193] on icon at bounding box center [13, 192] width 3 height 4
click at [114, 250] on button "Скачать видео" at bounding box center [112, 248] width 53 height 12
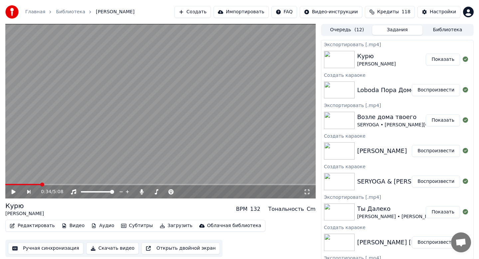
click at [445, 90] on button "Воспроизвести" at bounding box center [436, 90] width 48 height 12
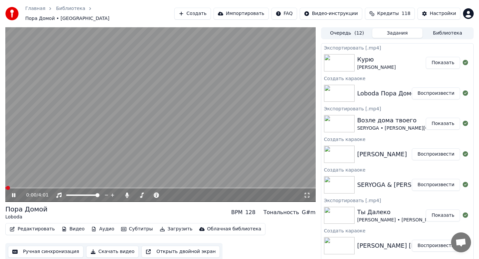
click at [109, 247] on button "Скачать видео" at bounding box center [112, 252] width 53 height 12
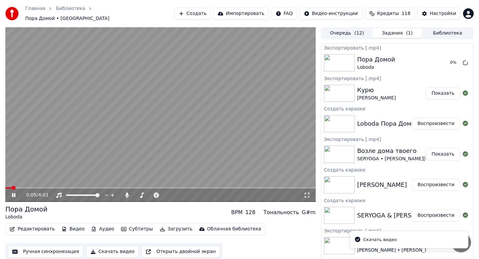
click at [14, 193] on icon at bounding box center [13, 195] width 3 height 4
click at [203, 11] on button "Создать" at bounding box center [192, 14] width 37 height 12
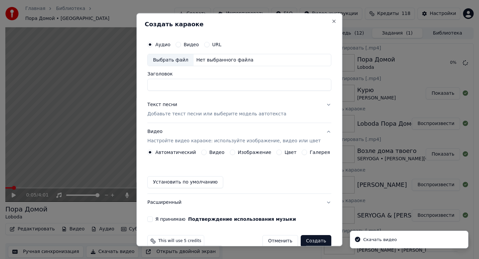
click at [184, 63] on div "Выбрать файл" at bounding box center [171, 60] width 46 height 12
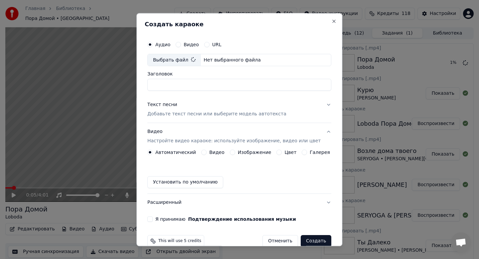
type input "**********"
click at [201, 112] on p "Добавьте текст песни или выберите модель автотекста" at bounding box center [216, 114] width 139 height 7
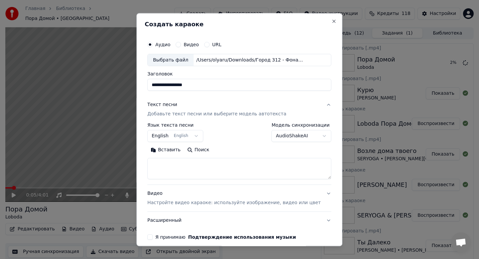
click at [185, 137] on body "Главная Библиотека Пора Домой • Loboda Создать Импортировать FAQ Видео-инструк…" at bounding box center [239, 129] width 479 height 259
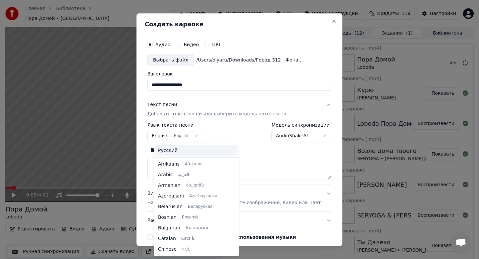
scroll to position [53, 0]
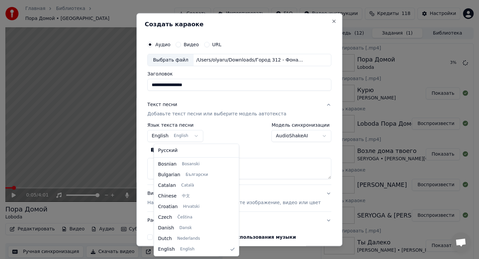
select select "**"
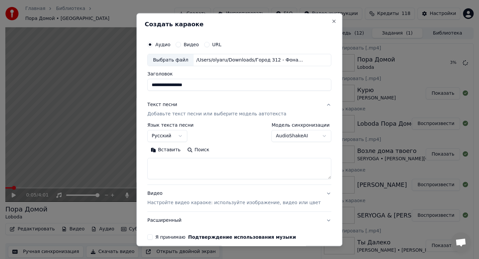
click at [181, 151] on button "Вставить" at bounding box center [165, 150] width 37 height 11
type textarea "**********"
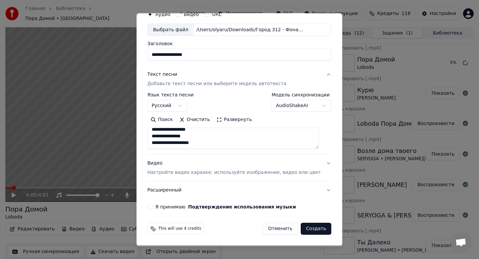
click at [187, 174] on p "Настройте видео караоке: используйте изображение, видео или цвет" at bounding box center [233, 173] width 173 height 7
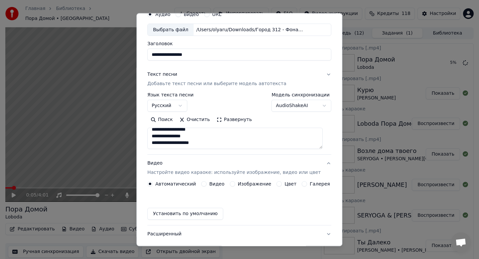
scroll to position [12, 0]
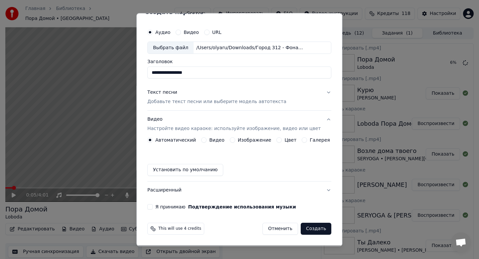
click at [242, 141] on label "Изображение" at bounding box center [255, 140] width 34 height 5
click at [235, 141] on button "Изображение" at bounding box center [232, 140] width 5 height 5
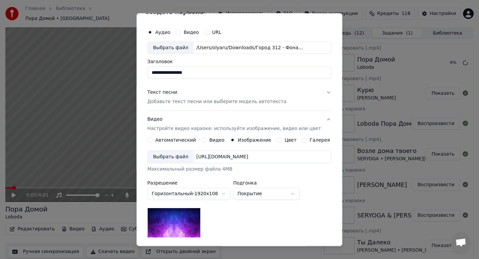
click at [185, 158] on div "Выбрать файл" at bounding box center [171, 157] width 46 height 12
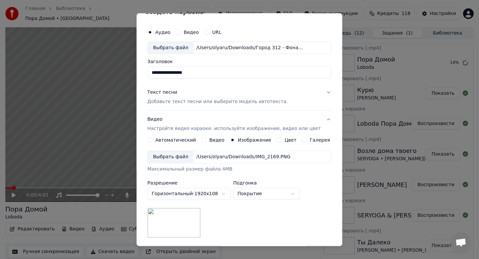
scroll to position [99, 0]
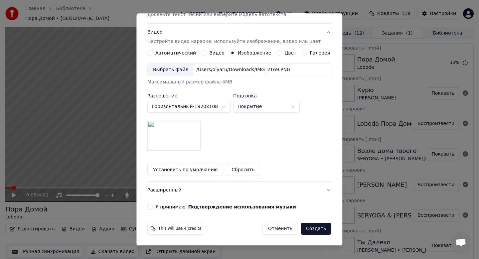
click at [173, 209] on label "Я принимаю Подтверждение использования музыки" at bounding box center [225, 207] width 141 height 5
click at [153, 209] on button "Я принимаю Подтверждение использования музыки" at bounding box center [149, 207] width 5 height 5
click at [316, 226] on button "Создать" at bounding box center [316, 229] width 31 height 12
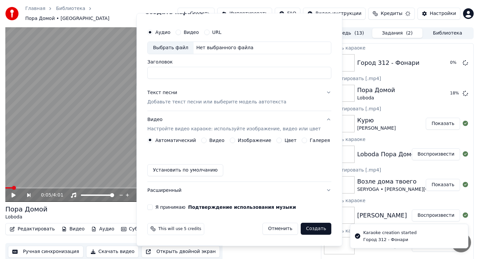
scroll to position [12, 0]
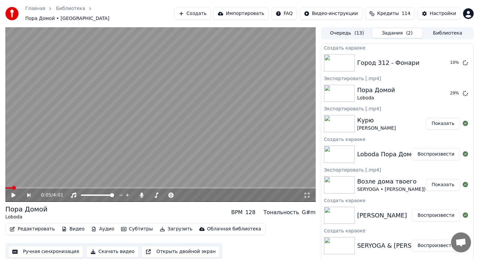
click at [199, 14] on button "Создать" at bounding box center [192, 14] width 37 height 12
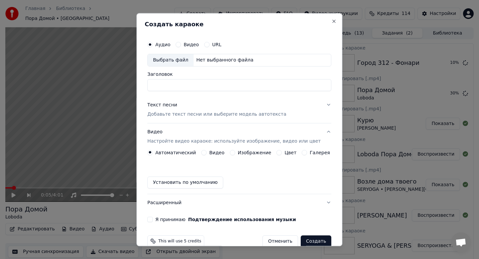
click at [167, 56] on div "Выбрать файл" at bounding box center [171, 60] width 46 height 12
type input "**********"
click at [203, 117] on p "Добавьте текст песни или выберите модель автотекста" at bounding box center [216, 114] width 139 height 7
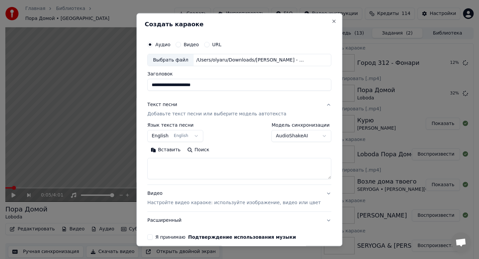
click at [166, 134] on button "English English" at bounding box center [175, 136] width 56 height 12
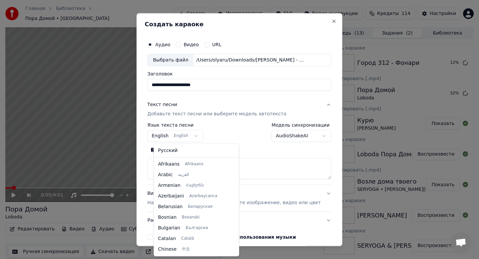
scroll to position [53, 0]
select select "**"
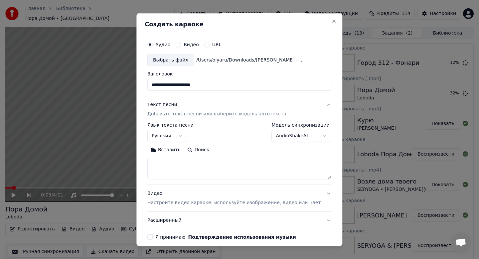
click at [172, 151] on button "Вставить" at bounding box center [165, 150] width 37 height 11
type textarea "**********"
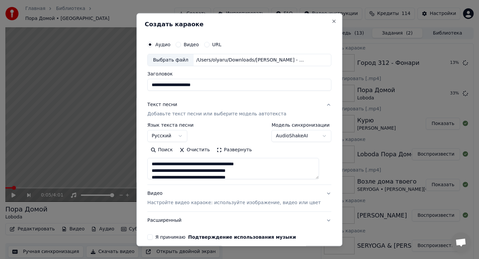
click at [212, 200] on p "Настройте видео караоке: используйте изображение, видео или цвет" at bounding box center [233, 203] width 173 height 7
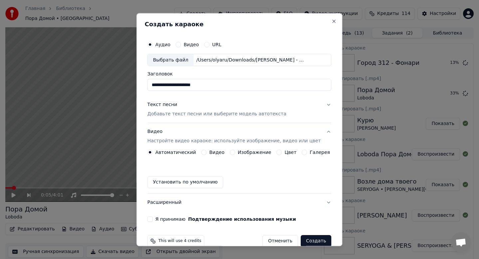
click at [259, 151] on label "Изображение" at bounding box center [255, 152] width 34 height 5
click at [235, 151] on button "Изображение" at bounding box center [232, 152] width 5 height 5
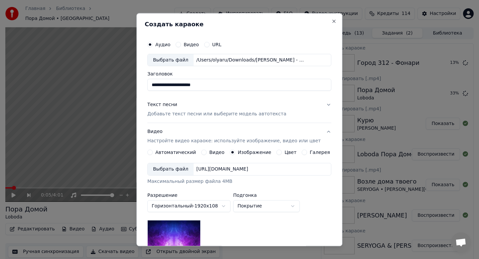
click at [176, 171] on div "Выбрать файл" at bounding box center [171, 170] width 46 height 12
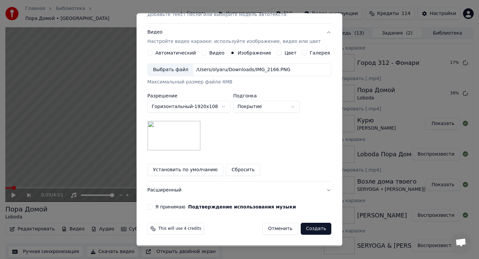
scroll to position [99, 0]
click at [168, 206] on label "Я принимаю Подтверждение использования музыки" at bounding box center [225, 207] width 141 height 5
click at [153, 206] on button "Я принимаю Подтверждение использования музыки" at bounding box center [149, 207] width 5 height 5
click at [305, 231] on button "Создать" at bounding box center [316, 229] width 31 height 12
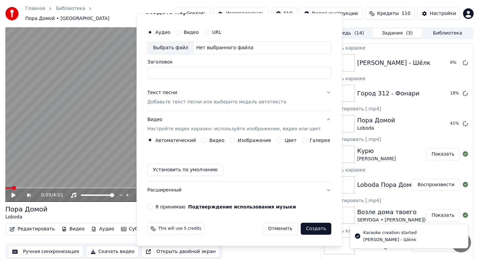
scroll to position [12, 0]
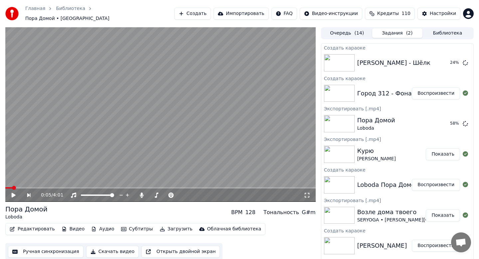
click at [436, 88] on button "Воспроизвести" at bounding box center [436, 93] width 48 height 12
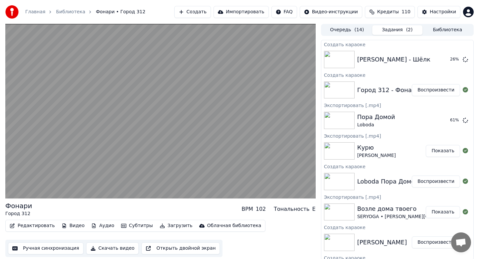
click at [106, 246] on button "Скачать видео" at bounding box center [112, 248] width 53 height 12
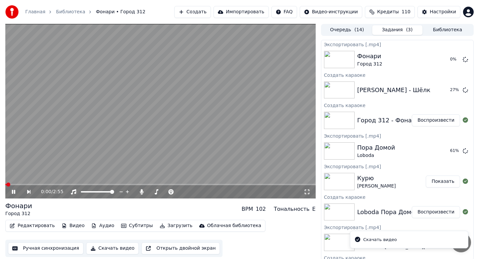
click at [10, 194] on div "0:00 / 2:55" at bounding box center [160, 192] width 305 height 7
click at [14, 191] on icon at bounding box center [13, 192] width 3 height 4
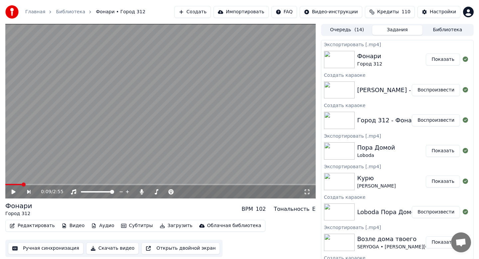
click at [431, 88] on button "Воспроизвести" at bounding box center [436, 90] width 48 height 12
click at [13, 190] on icon at bounding box center [13, 192] width 3 height 4
click at [117, 245] on button "Скачать видео" at bounding box center [112, 248] width 53 height 12
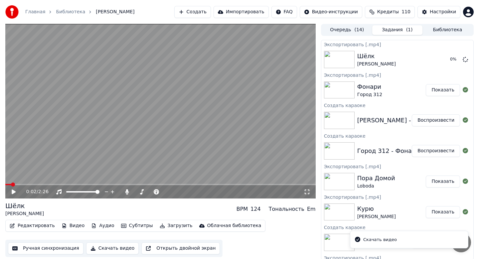
click at [207, 12] on button "Создать" at bounding box center [192, 12] width 37 height 12
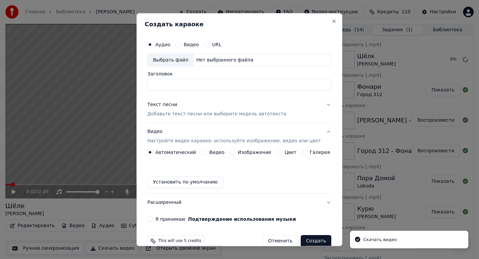
click at [172, 57] on div "Выбрать файл" at bounding box center [171, 60] width 46 height 12
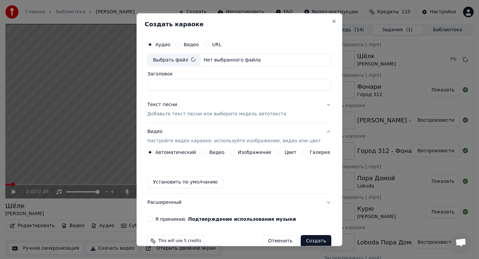
type input "**********"
click at [212, 117] on p "Добавьте текст песни или выберите модель автотекста" at bounding box center [216, 114] width 139 height 7
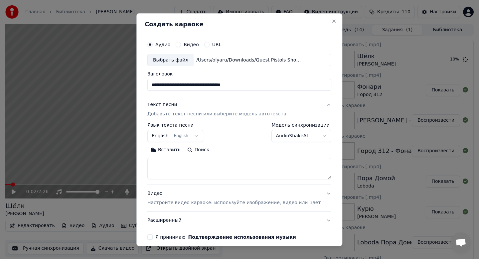
click at [192, 131] on body "Главная Библиотека [PERSON_NAME] Создать Импортировать FAQ Видео-инструкции Кре…" at bounding box center [239, 129] width 479 height 259
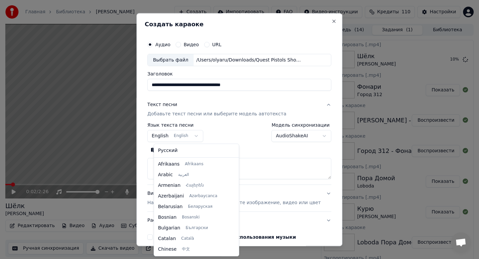
scroll to position [53, 0]
select select "**"
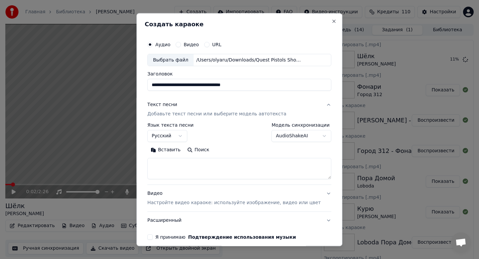
click at [184, 149] on button "Вставить" at bounding box center [165, 150] width 37 height 11
type textarea "**********"
click at [180, 199] on div "Видео Настройте видео караоке: используйте изображение, видео или цвет" at bounding box center [233, 199] width 173 height 16
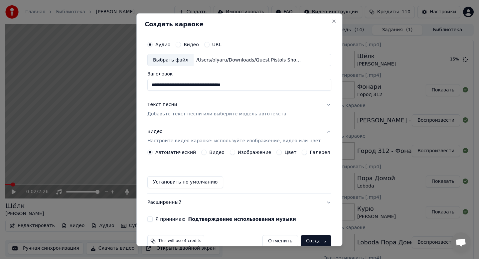
click at [250, 151] on label "Изображение" at bounding box center [255, 152] width 34 height 5
click at [235, 151] on button "Изображение" at bounding box center [232, 152] width 5 height 5
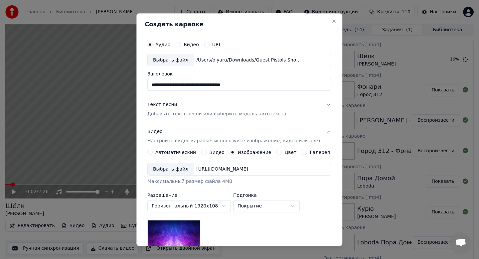
click at [182, 167] on div "Выбрать файл" at bounding box center [171, 170] width 46 height 12
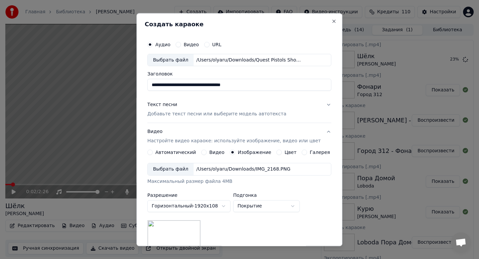
scroll to position [99, 0]
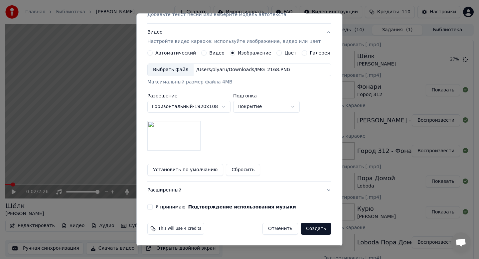
click at [158, 208] on div "Я принимаю Подтверждение использования музыки" at bounding box center [239, 207] width 184 height 5
click at [167, 205] on label "Я принимаю Подтверждение использования музыки" at bounding box center [225, 207] width 141 height 5
click at [153, 205] on button "Я принимаю Подтверждение использования музыки" at bounding box center [149, 207] width 5 height 5
click at [316, 225] on button "Создать" at bounding box center [316, 229] width 31 height 12
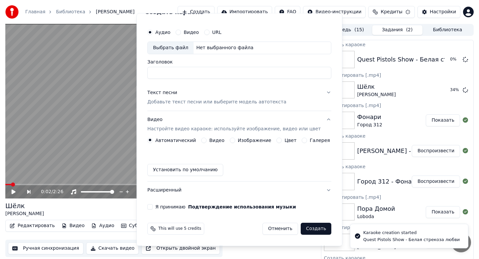
scroll to position [12, 0]
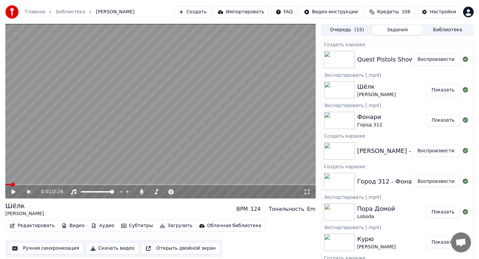
click at [440, 60] on button "Воспроизвести" at bounding box center [436, 60] width 48 height 12
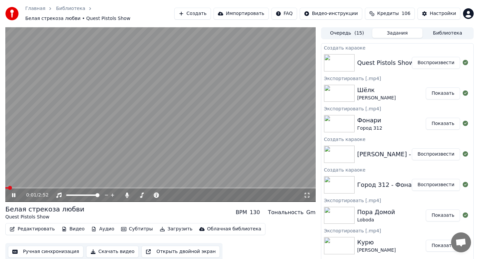
click at [10, 195] on div "0:01 / 2:52" at bounding box center [160, 195] width 305 height 7
click at [15, 196] on icon at bounding box center [13, 195] width 3 height 4
click at [103, 251] on button "Скачать видео" at bounding box center [112, 252] width 53 height 12
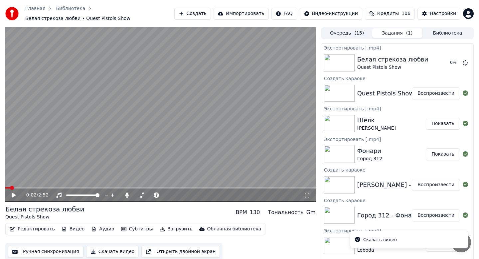
click at [207, 13] on button "Создать" at bounding box center [192, 14] width 37 height 12
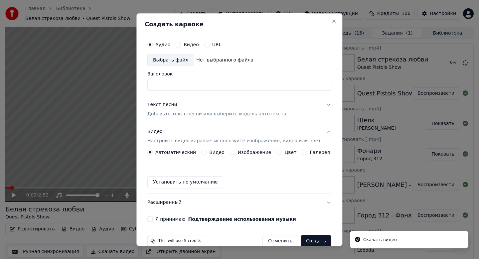
click at [181, 60] on div "Выбрать файл" at bounding box center [171, 60] width 46 height 12
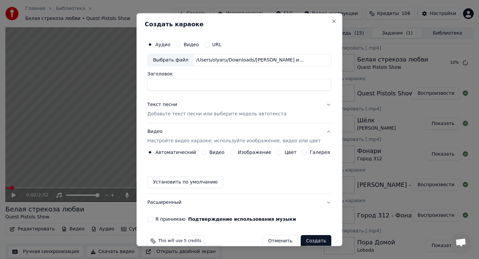
type input "**********"
click at [201, 110] on div "Текст песни Добавьте текст песни или выберите модель автотекста" at bounding box center [216, 110] width 139 height 16
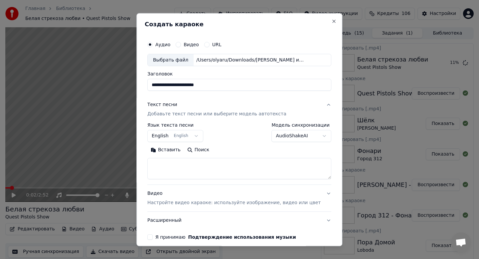
click at [181, 135] on button "English English" at bounding box center [175, 136] width 56 height 12
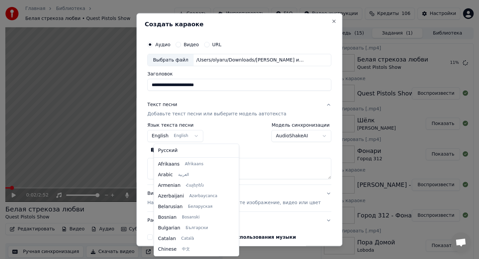
scroll to position [53, 0]
select select "**"
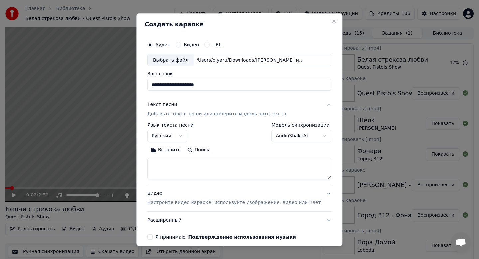
click at [178, 150] on button "Вставить" at bounding box center [165, 150] width 37 height 11
type textarea "**********"
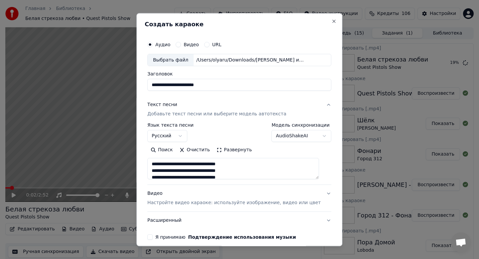
click at [187, 199] on div "Видео Настройте видео караоке: используйте изображение, видео или цвет" at bounding box center [233, 199] width 173 height 16
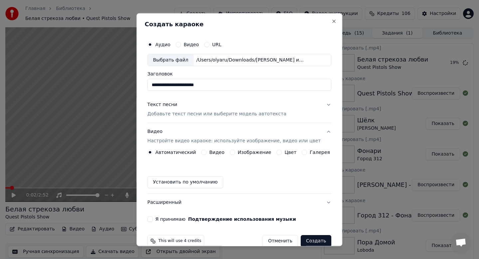
click at [254, 152] on label "Изображение" at bounding box center [255, 152] width 34 height 5
click at [235, 152] on button "Изображение" at bounding box center [232, 152] width 5 height 5
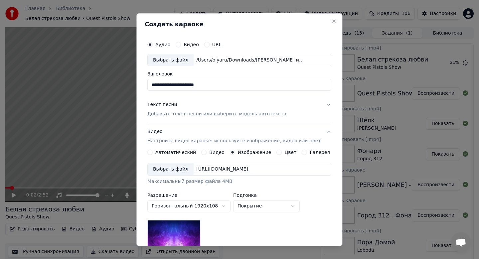
click at [185, 173] on div "Выбрать файл" at bounding box center [171, 170] width 46 height 12
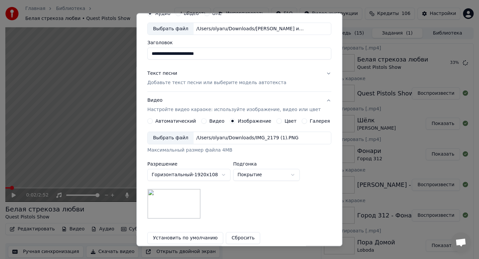
scroll to position [99, 0]
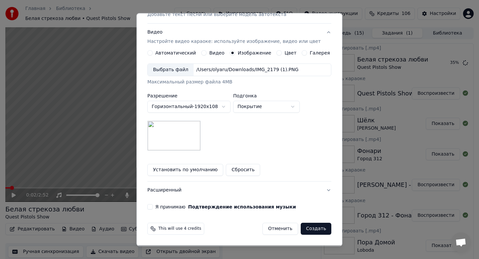
click at [160, 207] on label "Я принимаю Подтверждение использования музыки" at bounding box center [225, 207] width 141 height 5
click at [153, 207] on button "Я принимаю Подтверждение использования музыки" at bounding box center [149, 207] width 5 height 5
click at [314, 227] on button "Создать" at bounding box center [316, 229] width 31 height 12
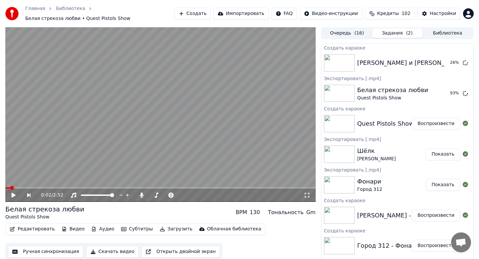
click at [205, 18] on button "Создать" at bounding box center [192, 14] width 37 height 12
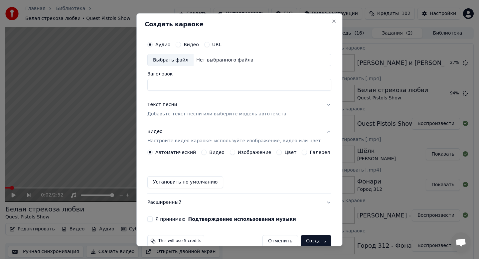
click at [178, 62] on div "Выбрать файл" at bounding box center [171, 60] width 46 height 12
type input "**********"
click at [171, 113] on p "Добавьте текст песни или выберите модель автотекста" at bounding box center [216, 114] width 139 height 7
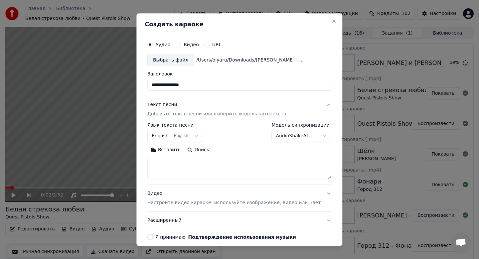
click at [168, 133] on button "English English" at bounding box center [175, 136] width 56 height 12
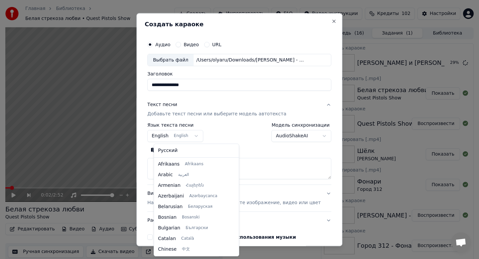
scroll to position [53, 0]
select select "**"
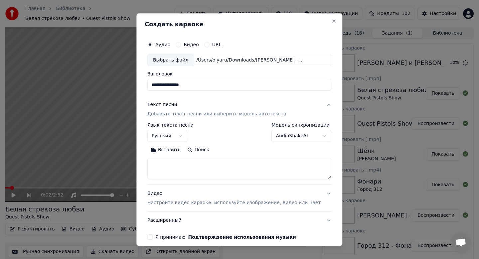
click at [167, 151] on button "Вставить" at bounding box center [165, 150] width 37 height 11
type textarea "**********"
click at [169, 204] on p "Настройте видео караоке: используйте изображение, видео или цвет" at bounding box center [233, 203] width 173 height 7
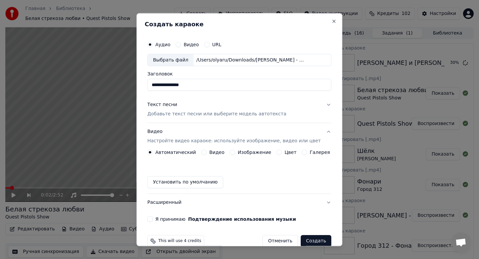
click at [246, 153] on label "Изображение" at bounding box center [255, 152] width 34 height 5
click at [235, 153] on button "Изображение" at bounding box center [232, 152] width 5 height 5
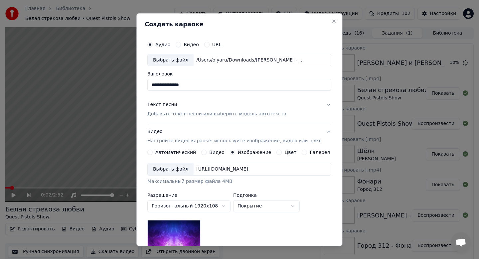
click at [175, 172] on div "Выбрать файл" at bounding box center [171, 170] width 46 height 12
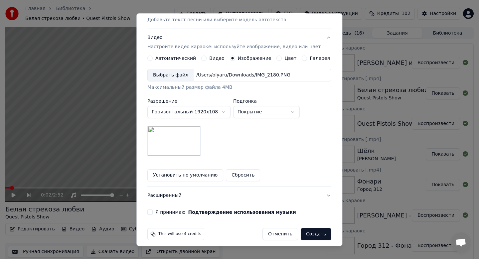
scroll to position [99, 0]
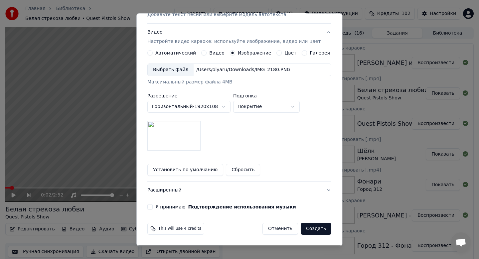
click at [158, 207] on div "Я принимаю Подтверждение использования музыки" at bounding box center [239, 207] width 184 height 5
click at [161, 208] on label "Я принимаю Подтверждение использования музыки" at bounding box center [225, 207] width 141 height 5
click at [153, 208] on button "Я принимаю Подтверждение использования музыки" at bounding box center [149, 207] width 5 height 5
click at [312, 231] on button "Создать" at bounding box center [316, 229] width 31 height 12
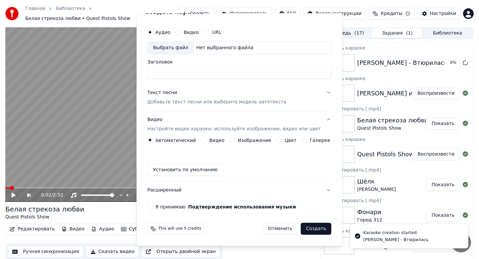
scroll to position [12, 0]
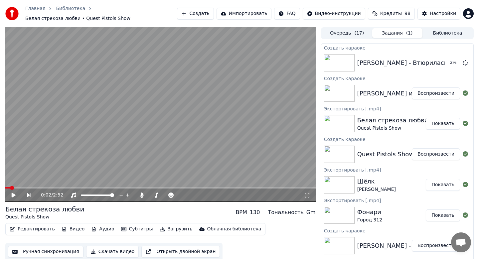
click at [430, 93] on button "Воспроизвести" at bounding box center [436, 93] width 48 height 12
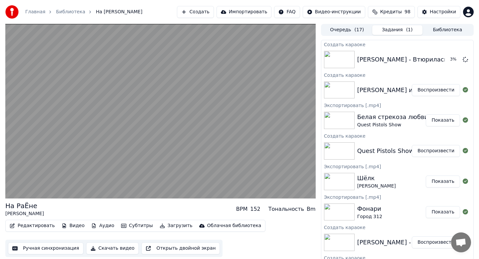
click at [102, 250] on button "Скачать видео" at bounding box center [112, 248] width 53 height 12
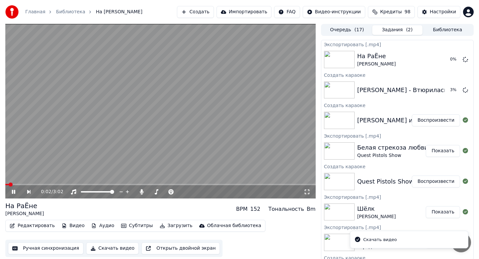
click at [13, 192] on icon at bounding box center [13, 192] width 3 height 4
click at [432, 91] on button "Воспроизвести" at bounding box center [436, 90] width 48 height 12
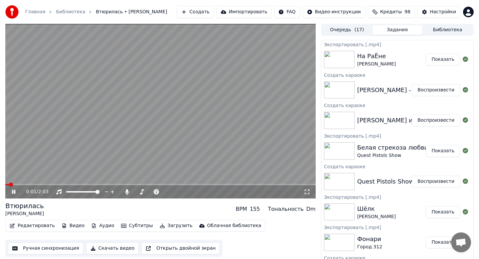
click at [14, 191] on icon at bounding box center [13, 192] width 3 height 4
click at [114, 248] on button "Скачать видео" at bounding box center [112, 248] width 53 height 12
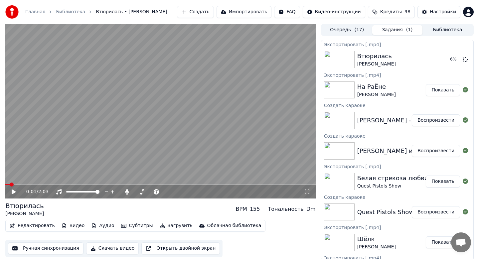
click at [203, 11] on button "Создать" at bounding box center [195, 12] width 37 height 12
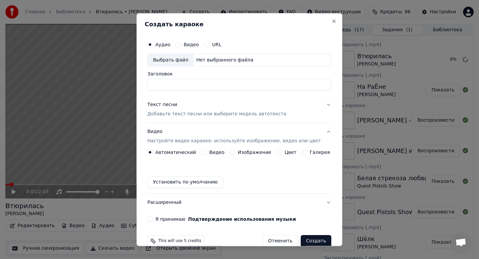
click at [156, 59] on div "Выбрать файл" at bounding box center [171, 60] width 46 height 12
click at [185, 59] on div "Выбрать файл" at bounding box center [171, 60] width 46 height 12
type input "**********"
click at [180, 115] on p "Добавьте текст песни или выберите модель автотекста" at bounding box center [216, 114] width 139 height 7
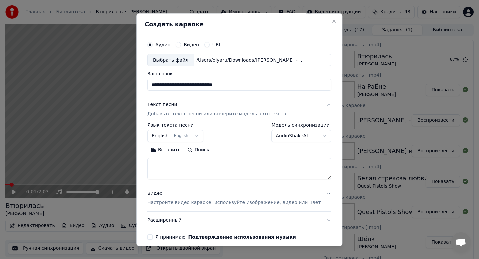
click at [195, 133] on button "English English" at bounding box center [175, 136] width 56 height 12
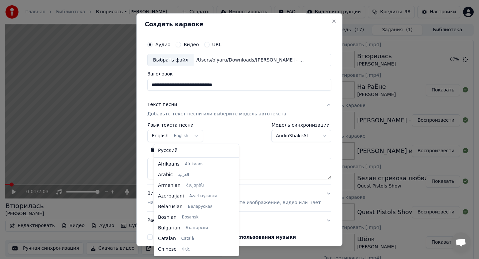
scroll to position [53, 0]
select select "**"
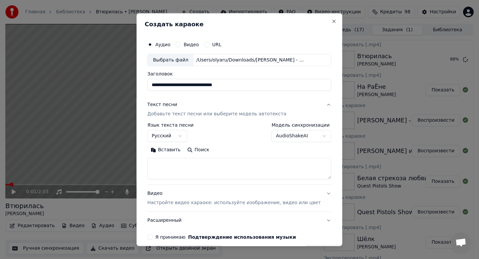
click at [175, 149] on button "Вставить" at bounding box center [165, 150] width 37 height 11
type textarea "**********"
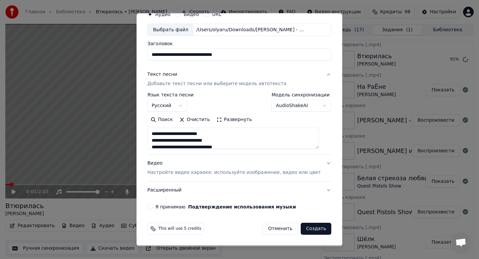
click at [213, 175] on p "Настройте видео караоке: используйте изображение, видео или цвет" at bounding box center [233, 173] width 173 height 7
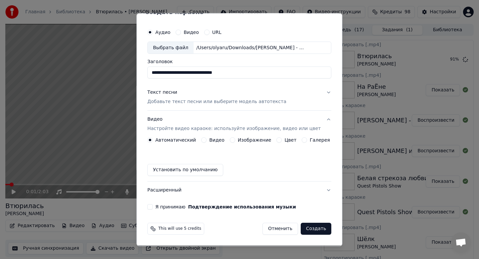
scroll to position [12, 0]
click at [248, 141] on label "Изображение" at bounding box center [255, 140] width 34 height 5
click at [235, 141] on button "Изображение" at bounding box center [232, 140] width 5 height 5
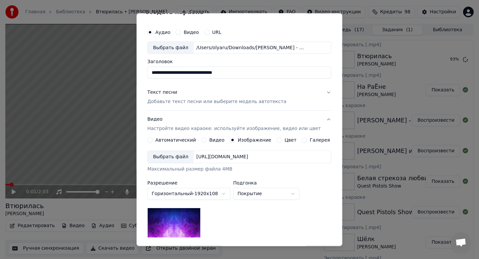
click at [176, 160] on div "Выбрать файл" at bounding box center [171, 157] width 46 height 12
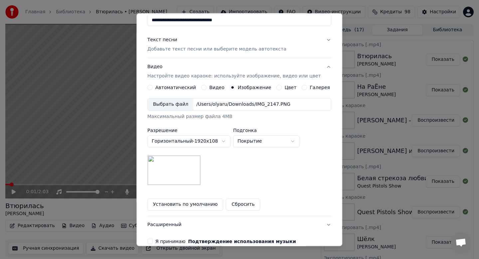
scroll to position [99, 0]
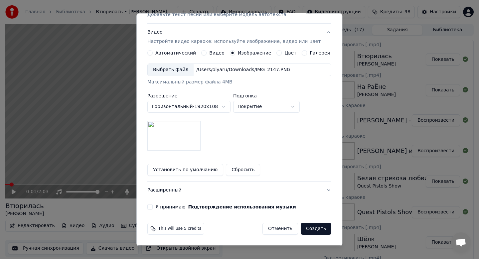
click at [164, 207] on label "Я принимаю Подтверждение использования музыки" at bounding box center [225, 207] width 141 height 5
click at [153, 207] on button "Я принимаю Подтверждение использования музыки" at bounding box center [149, 207] width 5 height 5
click at [315, 230] on button "Создать" at bounding box center [316, 229] width 31 height 12
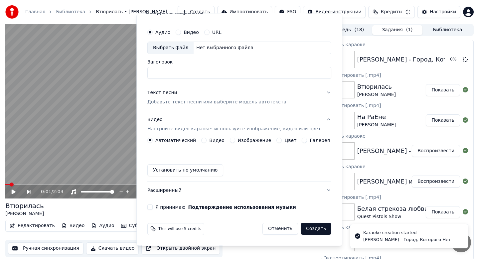
scroll to position [12, 0]
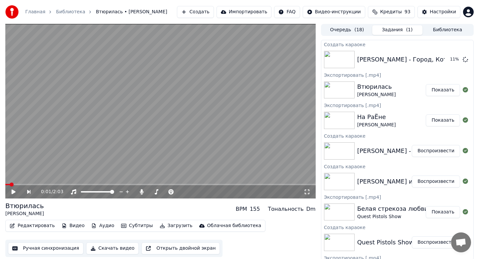
click at [194, 12] on button "Создать" at bounding box center [195, 12] width 37 height 12
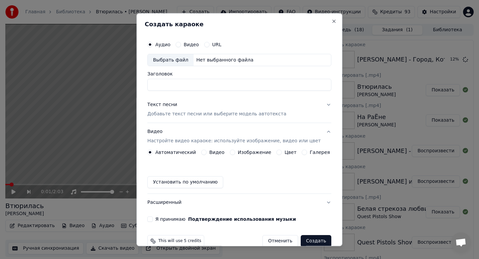
click at [175, 63] on div "Выбрать файл" at bounding box center [171, 60] width 46 height 12
type input "**********"
click at [178, 113] on p "Добавьте текст песни или выберите модель автотекста" at bounding box center [216, 114] width 139 height 7
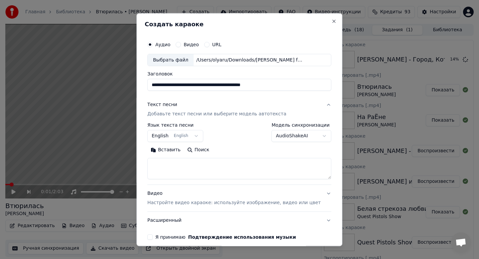
click at [176, 138] on body "Главная Библиотека Втюрилась • [PERSON_NAME] Создать Импортировать FAQ Видео-ин…" at bounding box center [239, 129] width 479 height 259
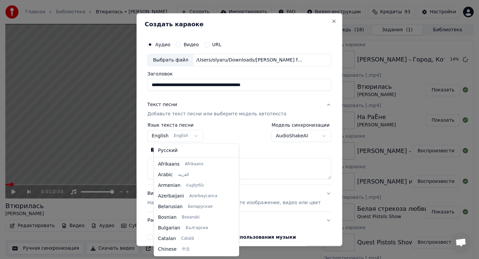
scroll to position [53, 0]
select select "**"
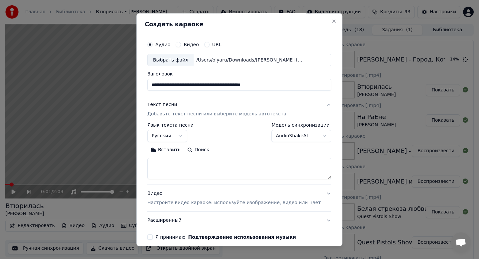
click at [174, 153] on button "Вставить" at bounding box center [165, 150] width 37 height 11
type textarea "**********"
click at [179, 199] on div "Видео Настройте видео караоке: используйте изображение, видео или цвет" at bounding box center [233, 199] width 173 height 16
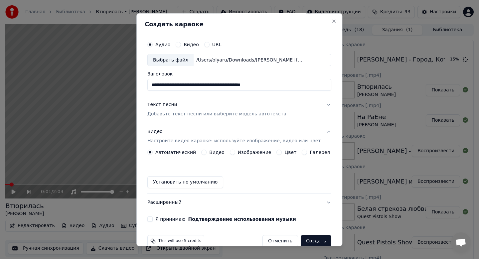
click at [245, 152] on label "Изображение" at bounding box center [255, 152] width 34 height 5
click at [235, 152] on button "Изображение" at bounding box center [232, 152] width 5 height 5
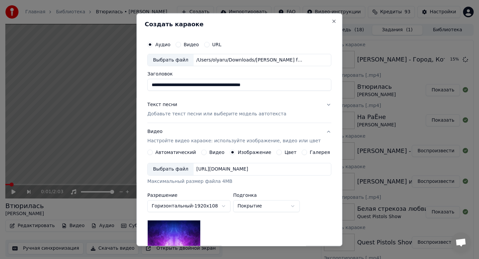
click at [183, 170] on div "Выбрать файл" at bounding box center [171, 170] width 46 height 12
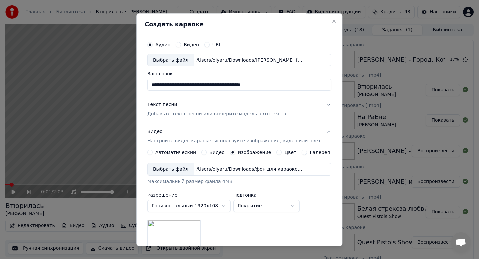
scroll to position [99, 0]
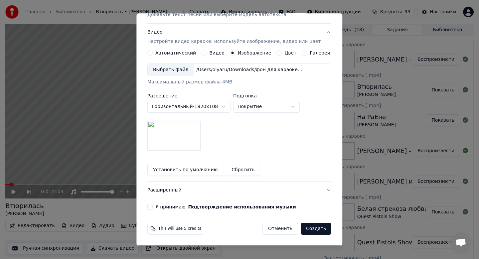
click at [162, 208] on label "Я принимаю Подтверждение использования музыки" at bounding box center [225, 207] width 141 height 5
click at [153, 208] on button "Я принимаю Подтверждение использования музыки" at bounding box center [149, 207] width 5 height 5
click at [307, 229] on button "Создать" at bounding box center [316, 229] width 31 height 12
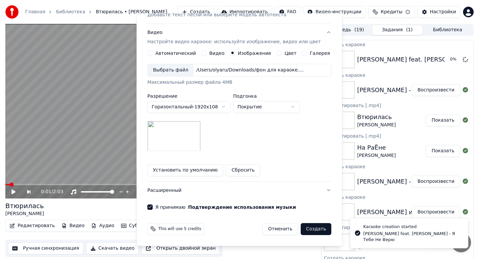
scroll to position [12, 0]
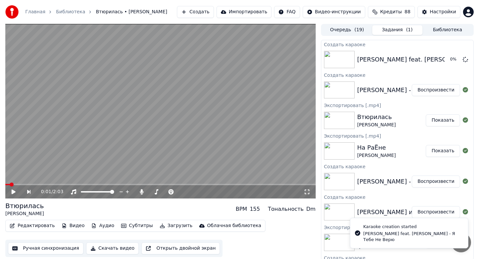
click at [427, 85] on button "Воспроизвести" at bounding box center [436, 90] width 48 height 12
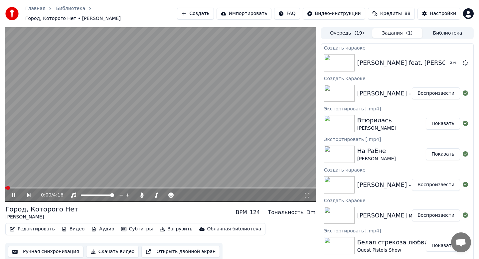
click at [120, 247] on button "Скачать видео" at bounding box center [112, 252] width 53 height 12
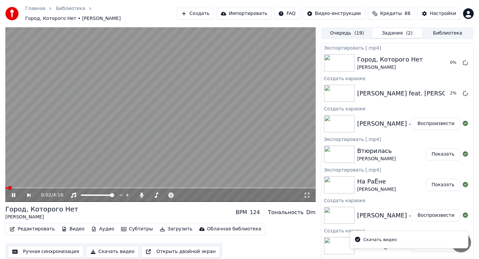
click at [14, 193] on icon at bounding box center [13, 195] width 3 height 4
click at [205, 13] on button "Создать" at bounding box center [195, 14] width 37 height 12
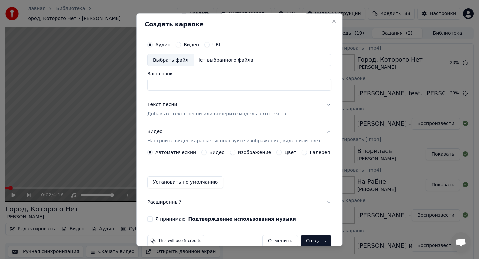
click at [177, 61] on div "Выбрать файл" at bounding box center [171, 60] width 46 height 12
type input "**********"
click at [175, 109] on div "Текст песни Добавьте текст песни или выберите модель автотекста" at bounding box center [216, 110] width 139 height 16
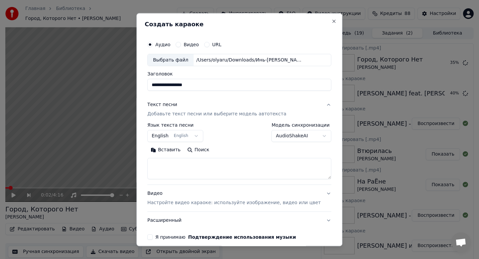
click at [164, 131] on button "English English" at bounding box center [175, 136] width 56 height 12
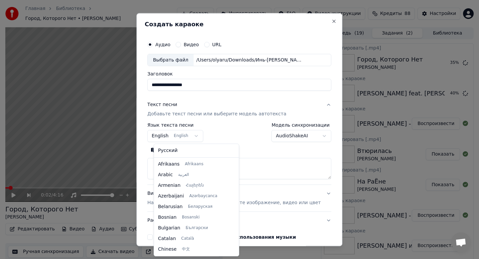
click at [164, 137] on div at bounding box center [239, 129] width 479 height 259
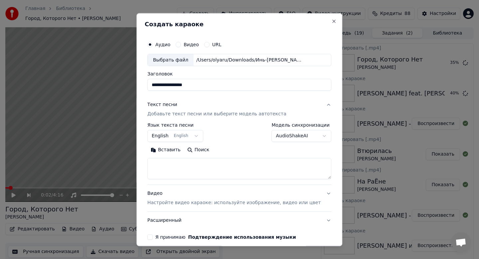
click at [163, 138] on button "English English" at bounding box center [175, 136] width 56 height 12
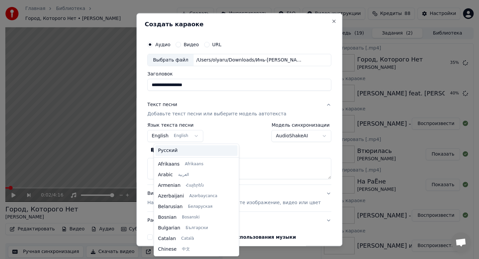
scroll to position [53, 0]
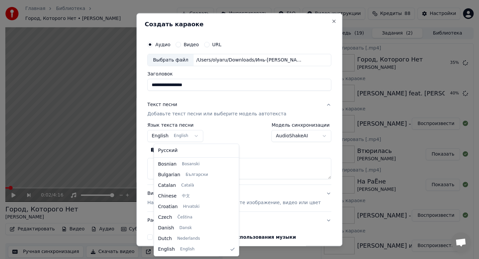
select select "**"
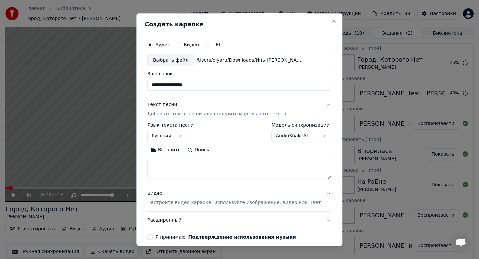
click at [164, 151] on button "Вставить" at bounding box center [165, 150] width 37 height 11
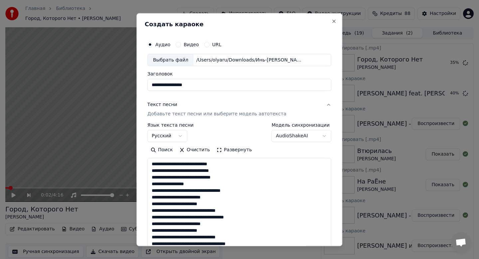
type textarea "**********"
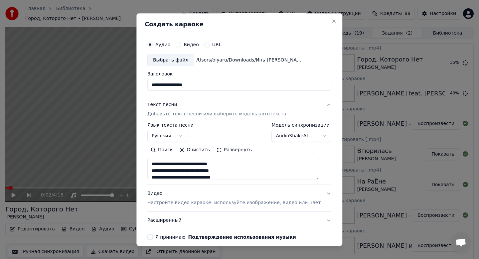
click at [175, 200] on p "Настройте видео караоке: используйте изображение, видео или цвет" at bounding box center [233, 203] width 173 height 7
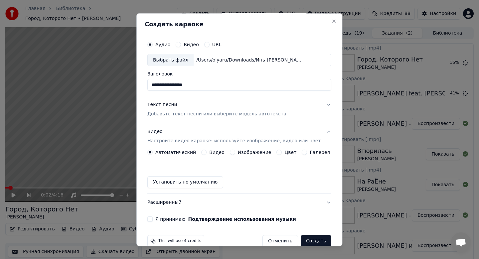
click at [247, 150] on label "Изображение" at bounding box center [255, 152] width 34 height 5
click at [235, 150] on button "Изображение" at bounding box center [232, 152] width 5 height 5
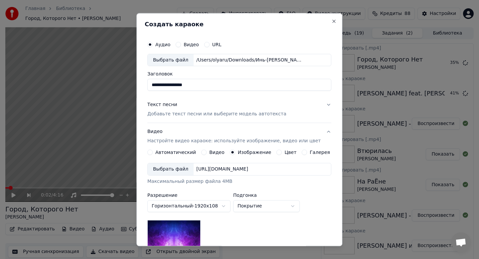
click at [177, 169] on div "Выбрать файл" at bounding box center [171, 170] width 46 height 12
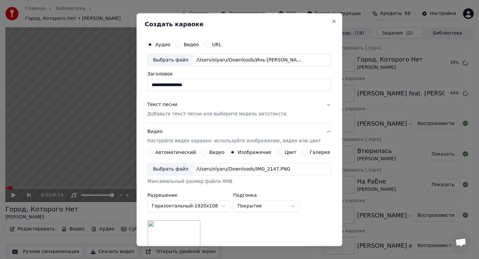
scroll to position [99, 0]
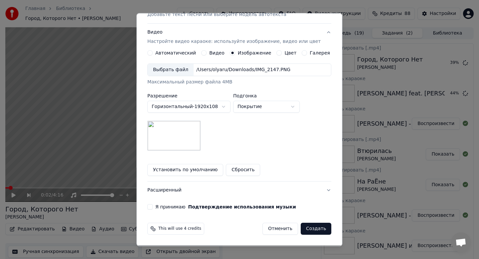
click at [168, 208] on label "Я принимаю Подтверждение использования музыки" at bounding box center [225, 207] width 141 height 5
click at [153, 208] on button "Я принимаю Подтверждение использования музыки" at bounding box center [149, 207] width 5 height 5
click at [317, 227] on button "Создать" at bounding box center [316, 229] width 31 height 12
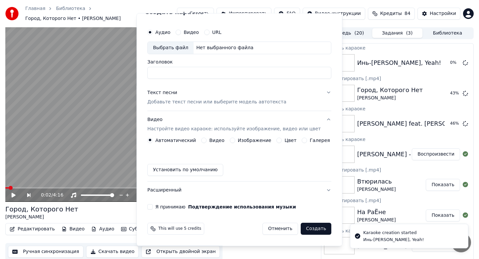
scroll to position [12, 0]
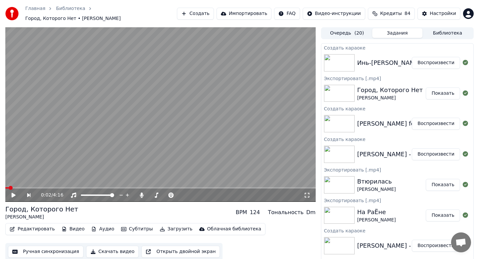
click at [426, 122] on button "Воспроизвести" at bounding box center [436, 124] width 48 height 12
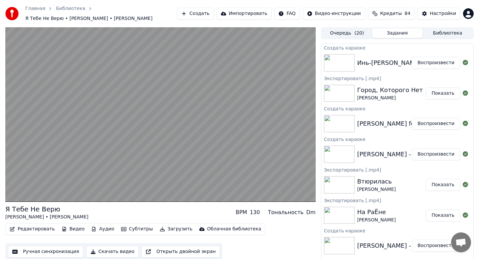
click at [112, 250] on button "Скачать видео" at bounding box center [112, 252] width 53 height 12
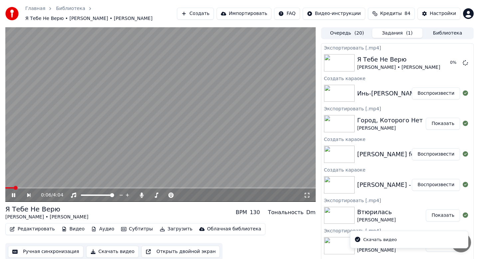
click at [434, 95] on button "Воспроизвести" at bounding box center [436, 93] width 48 height 12
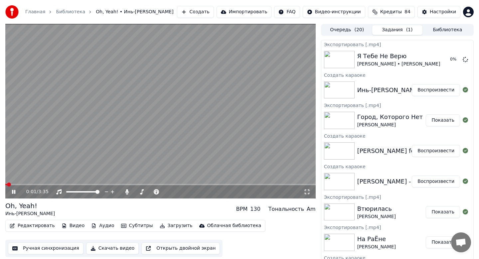
click at [113, 248] on button "Скачать видео" at bounding box center [112, 248] width 53 height 12
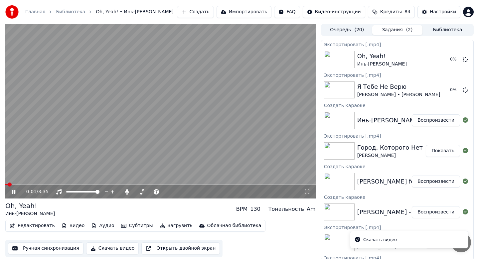
click at [13, 191] on icon at bounding box center [13, 192] width 3 height 4
click at [195, 11] on button "Создать" at bounding box center [195, 12] width 37 height 12
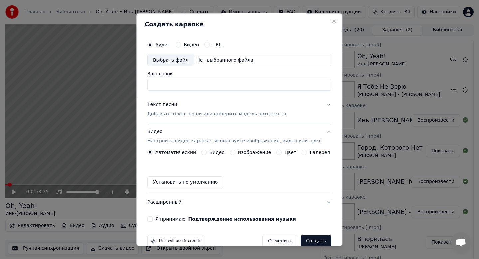
click at [168, 63] on div "Выбрать файл" at bounding box center [171, 60] width 46 height 12
type input "**********"
click at [180, 111] on p "Добавьте текст песни или выберите модель автотекста" at bounding box center [216, 114] width 139 height 7
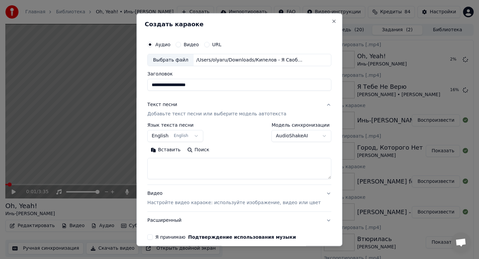
click at [165, 138] on button "English English" at bounding box center [175, 136] width 56 height 12
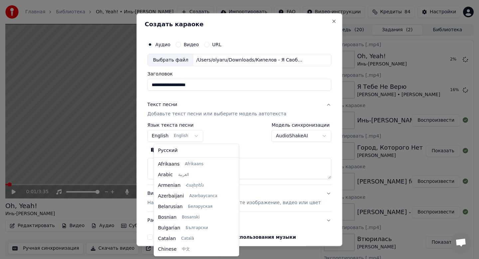
select select "**"
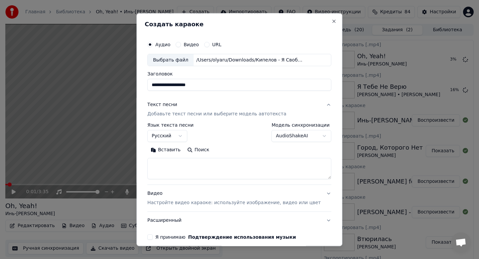
click at [165, 154] on button "Вставить" at bounding box center [165, 150] width 37 height 11
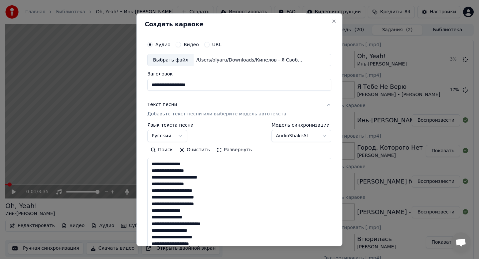
type textarea "**********"
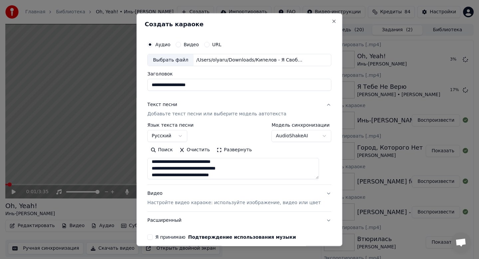
scroll to position [310, 0]
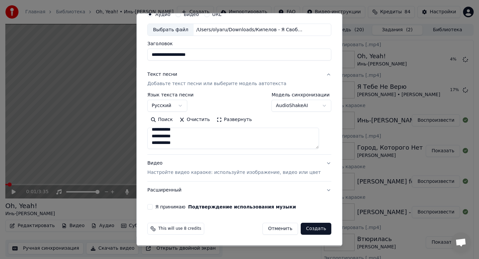
click at [197, 174] on p "Настройте видео караоке: используйте изображение, видео или цвет" at bounding box center [233, 173] width 173 height 7
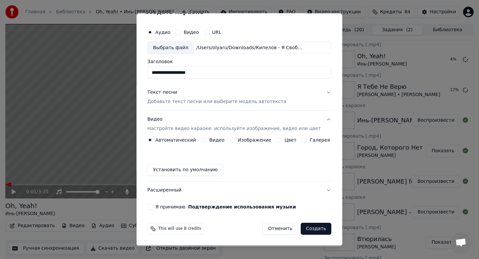
scroll to position [12, 0]
click at [248, 140] on label "Изображение" at bounding box center [255, 140] width 34 height 5
click at [235, 140] on button "Изображение" at bounding box center [232, 140] width 5 height 5
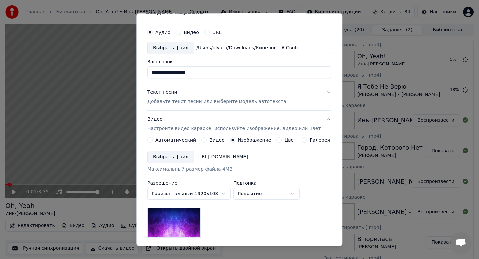
click at [173, 157] on div "Выбрать файл" at bounding box center [171, 157] width 46 height 12
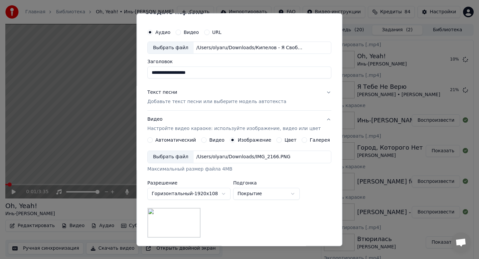
scroll to position [99, 0]
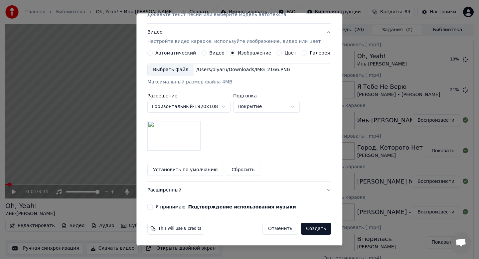
click at [184, 208] on label "Я принимаю Подтверждение использования музыки" at bounding box center [225, 207] width 141 height 5
click at [153, 208] on button "Я принимаю Подтверждение использования музыки" at bounding box center [149, 207] width 5 height 5
click at [325, 233] on button "Создать" at bounding box center [316, 229] width 31 height 12
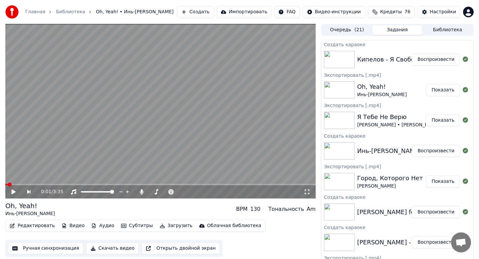
click at [443, 58] on button "Воспроизвести" at bounding box center [436, 60] width 48 height 12
click at [15, 191] on icon at bounding box center [13, 192] width 3 height 4
click at [104, 249] on button "Скачать видео" at bounding box center [112, 248] width 53 height 12
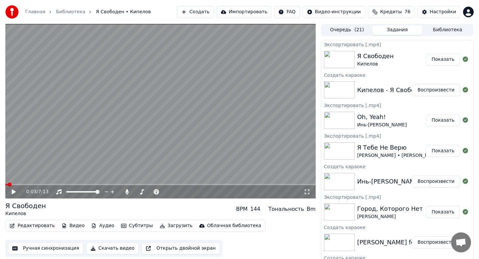
click at [432, 64] on button "Показать" at bounding box center [443, 60] width 34 height 12
